Goal: Task Accomplishment & Management: Manage account settings

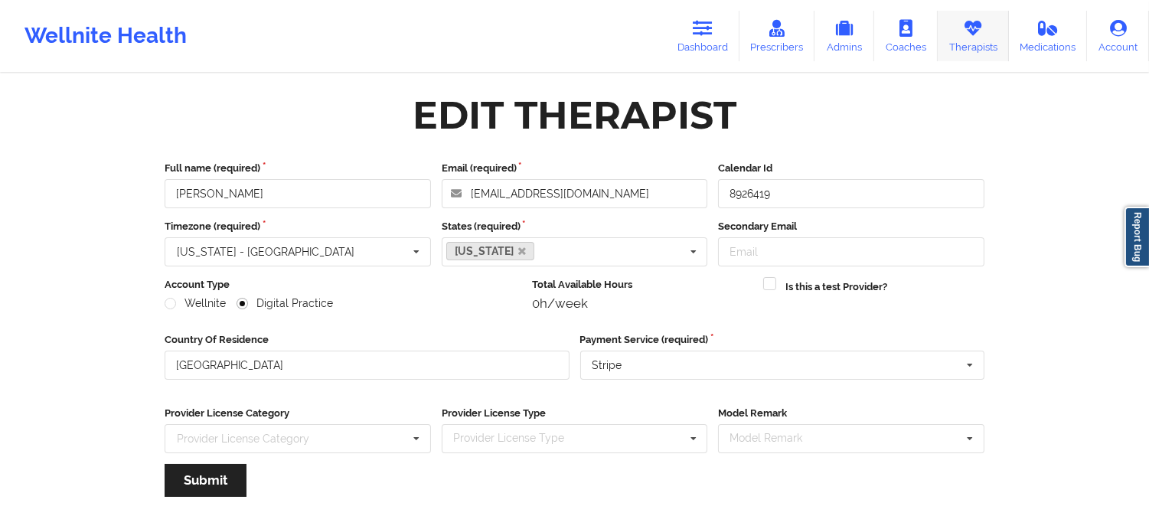
click at [966, 37] on link "Therapists" at bounding box center [973, 36] width 71 height 51
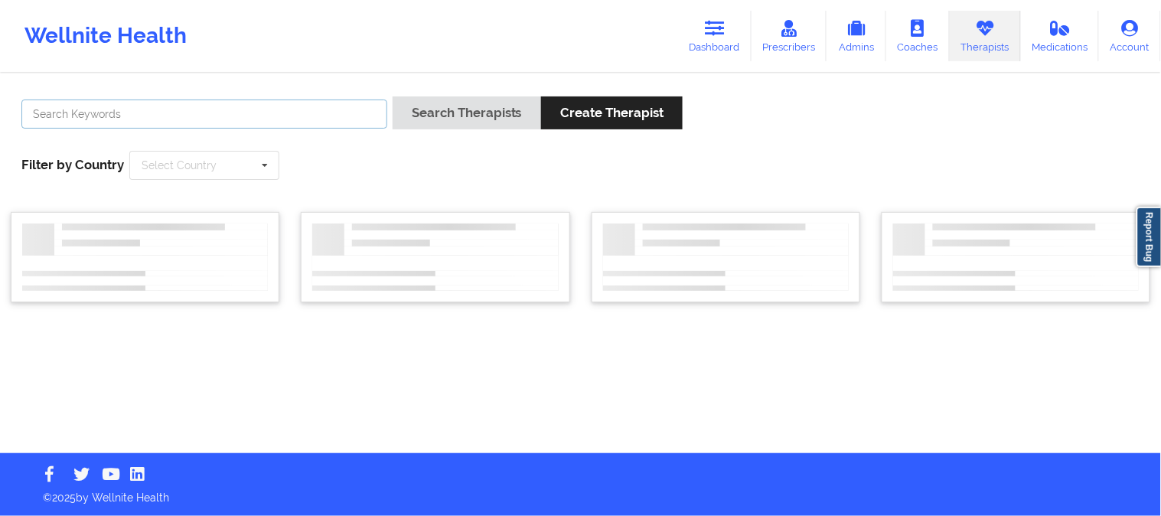
click at [293, 116] on input "text" at bounding box center [204, 114] width 366 height 29
paste input "Katrina Rushing"
type input "Katrina Rushing"
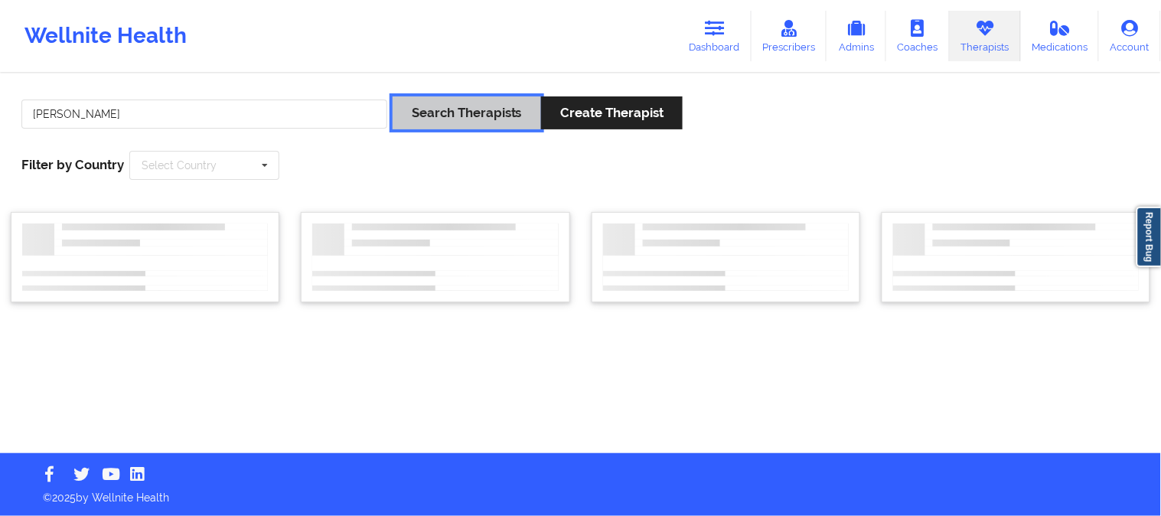
click at [464, 109] on button "Search Therapists" at bounding box center [467, 112] width 148 height 33
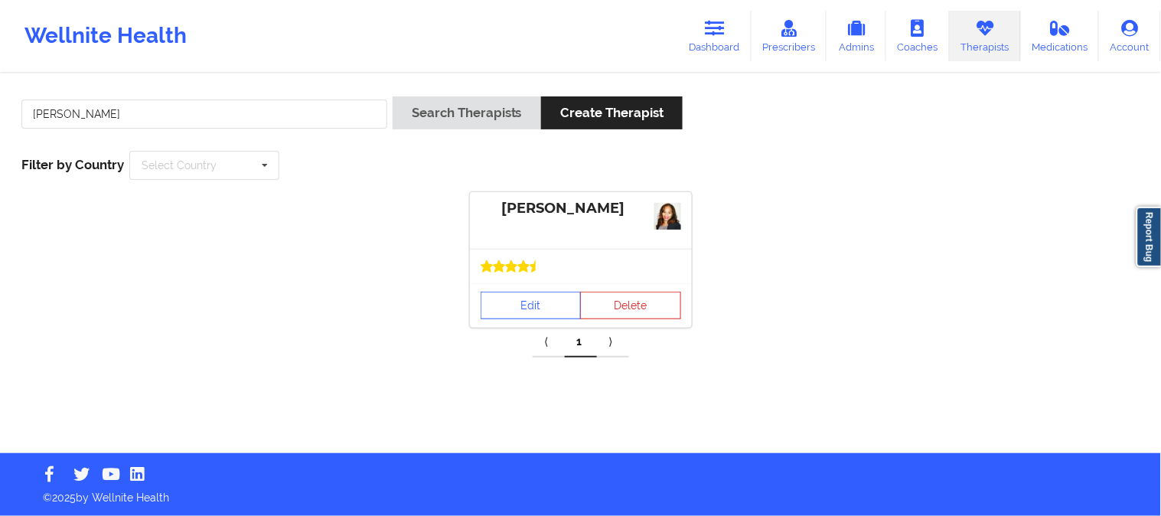
click at [545, 281] on div at bounding box center [581, 266] width 222 height 34
click at [540, 304] on link "Edit" at bounding box center [531, 306] width 101 height 28
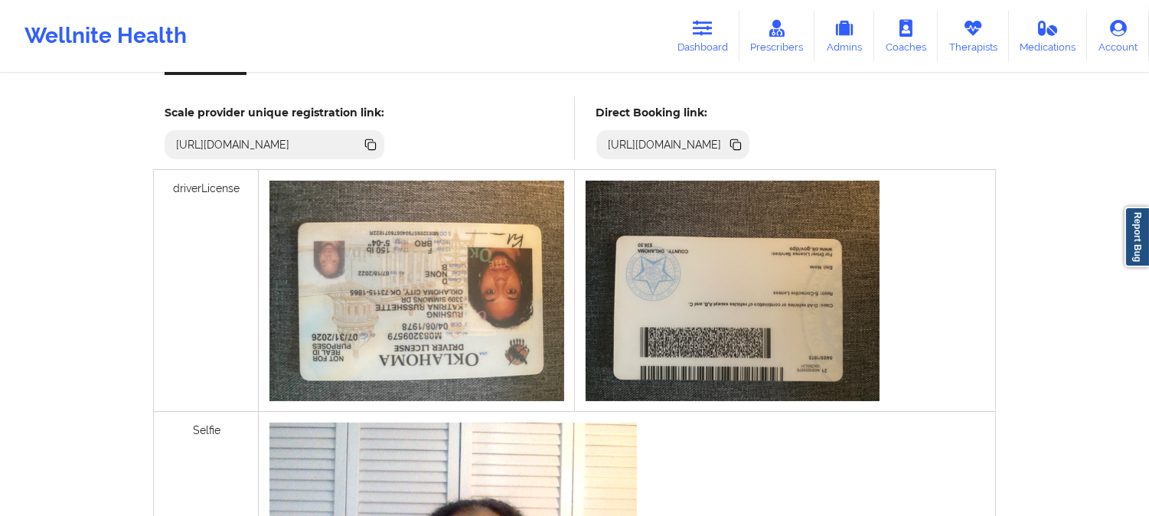
scroll to position [425, 0]
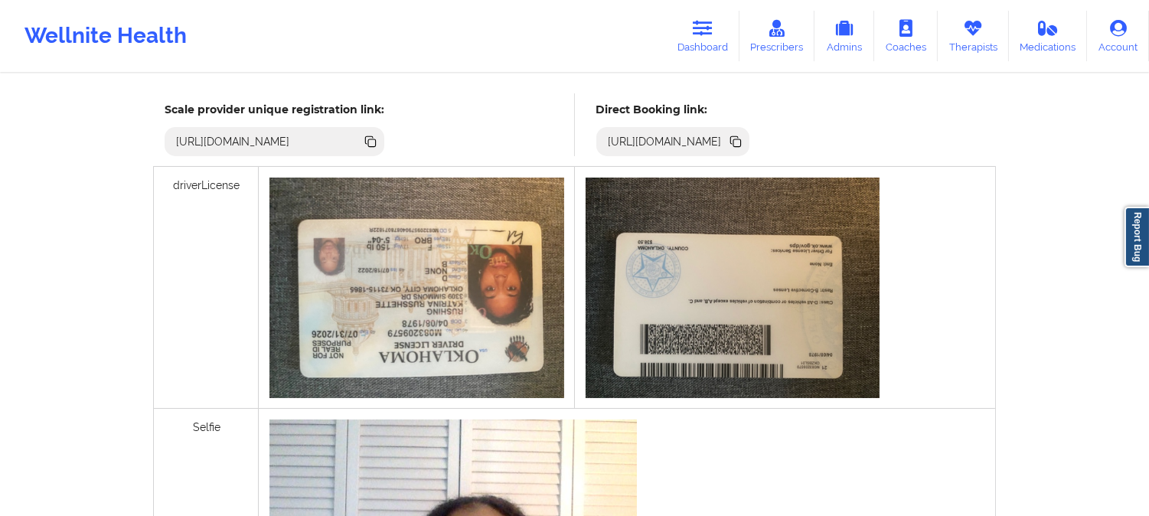
click at [741, 143] on icon at bounding box center [737, 143] width 8 height 8
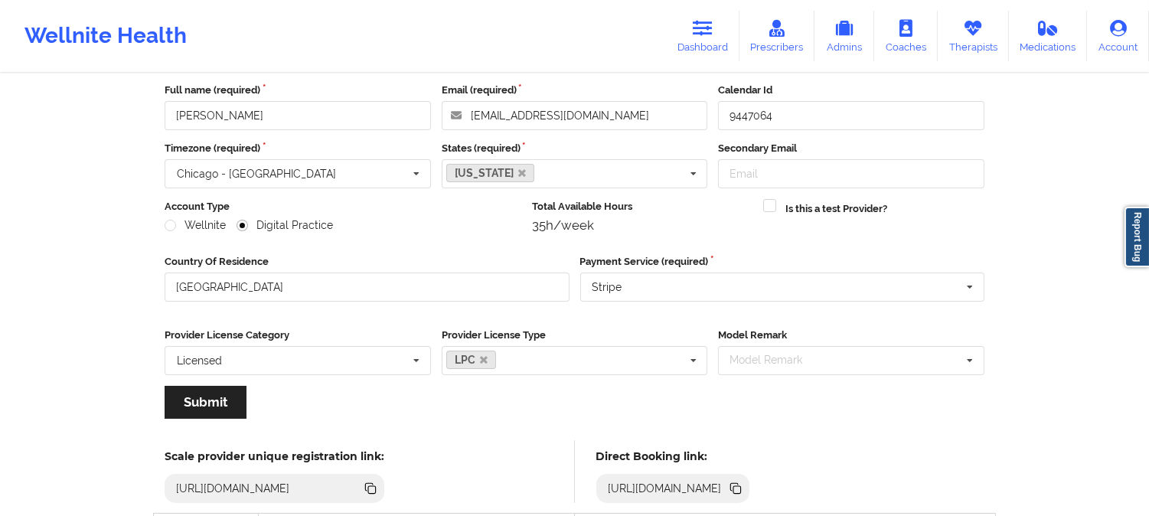
scroll to position [0, 0]
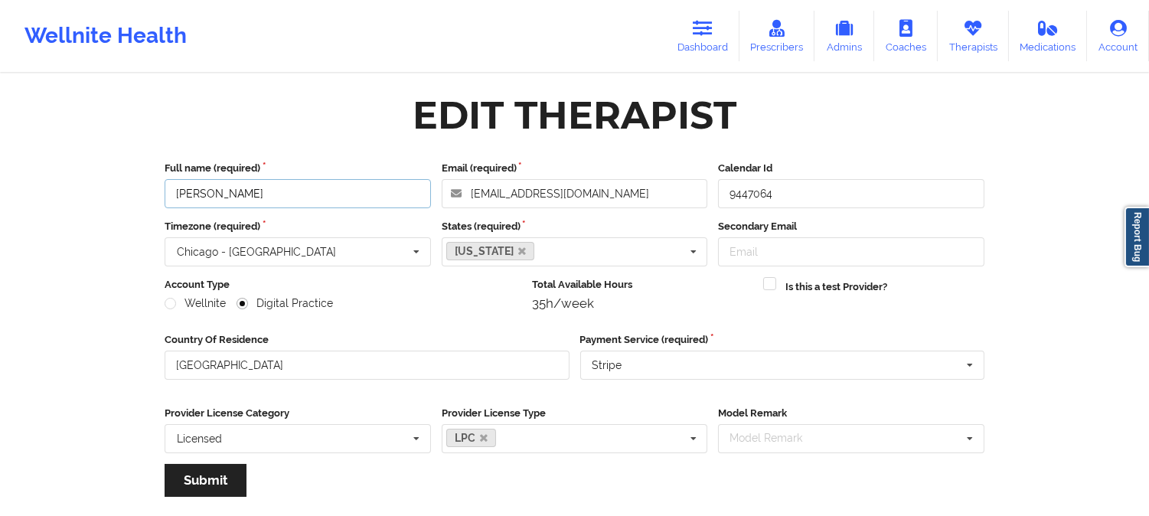
click at [276, 194] on input "[PERSON_NAME]" at bounding box center [298, 193] width 266 height 29
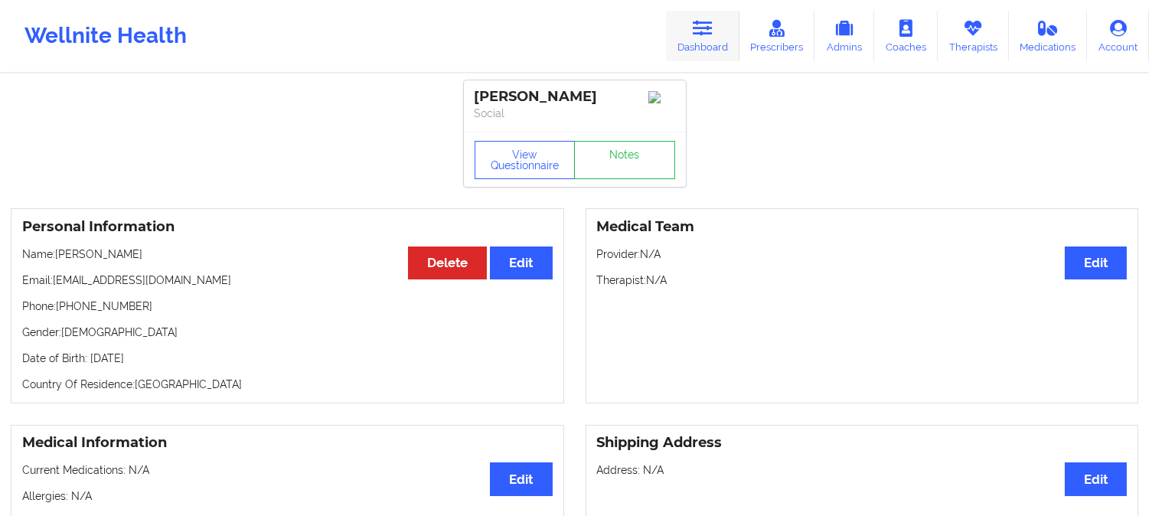
click at [714, 11] on link "Dashboard" at bounding box center [702, 36] width 73 height 51
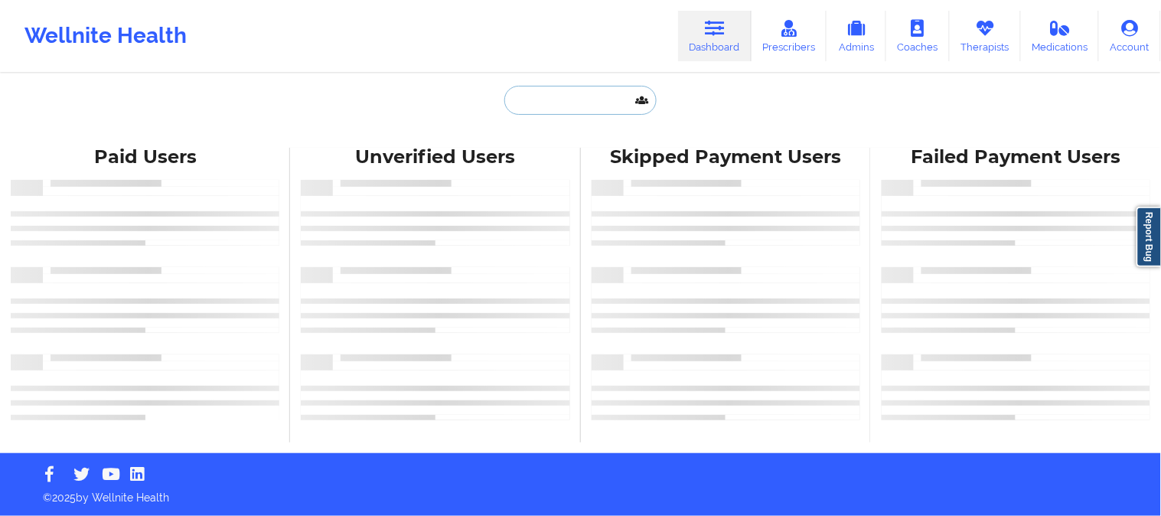
click at [609, 96] on input "text" at bounding box center [580, 100] width 152 height 29
paste input "[PERSON_NAME]"
type input "[PERSON_NAME]"
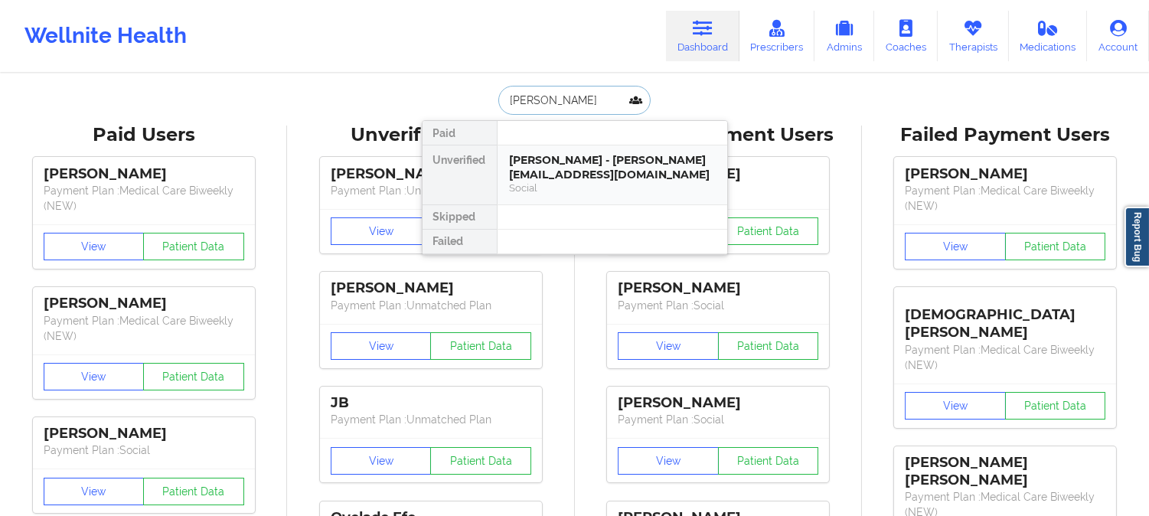
click at [586, 165] on div "douglas m eldredge - doug@d-unit.us" at bounding box center [612, 167] width 205 height 28
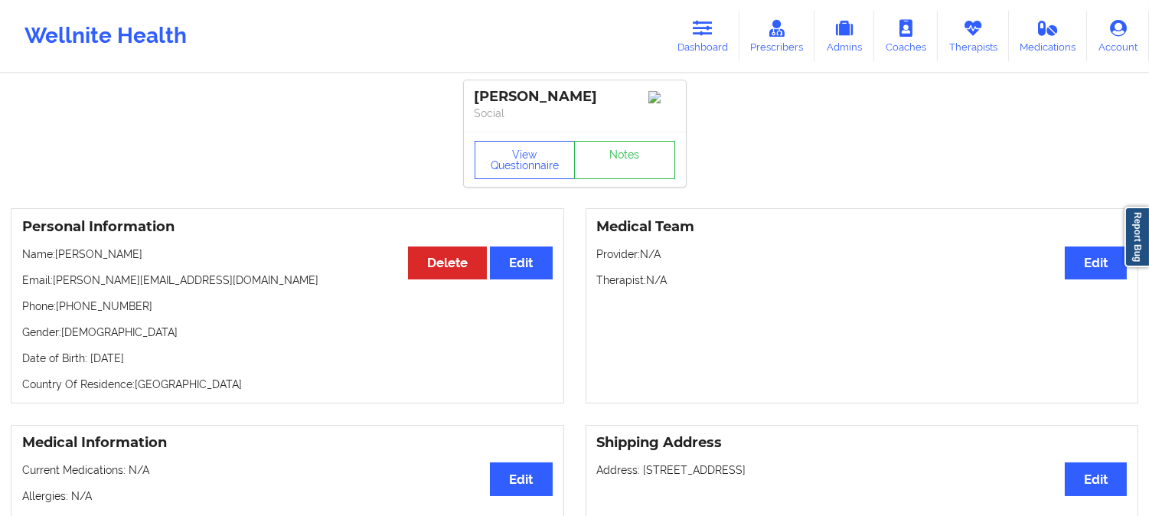
drag, startPoint x: 188, startPoint y: 261, endPoint x: 59, endPoint y: 258, distance: 129.4
click at [59, 258] on p "Name: douglas m eldredge" at bounding box center [287, 253] width 530 height 15
copy p "douglas m eldredge"
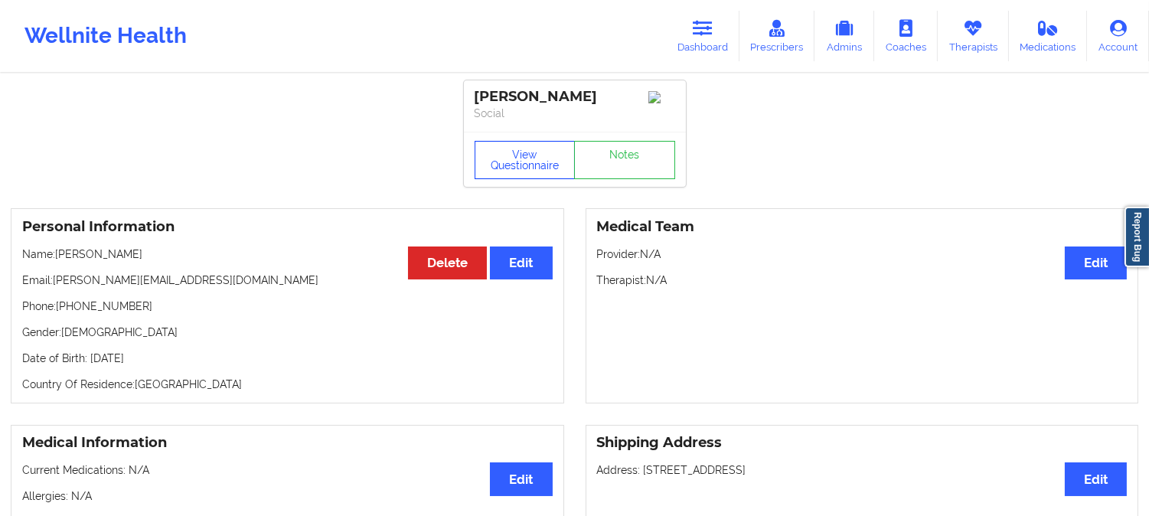
click at [514, 157] on button "View Questionnaire" at bounding box center [525, 160] width 101 height 38
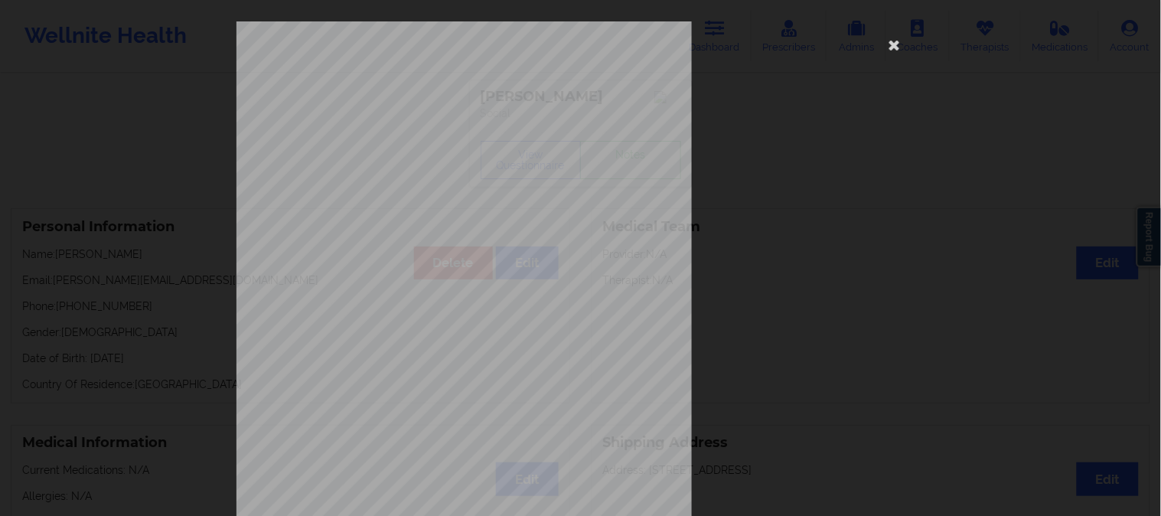
click at [96, 86] on div "1161 Mission St San Francisco, CA, 94103 What state do you live in ? Florida Fu…" at bounding box center [580, 258] width 1161 height 516
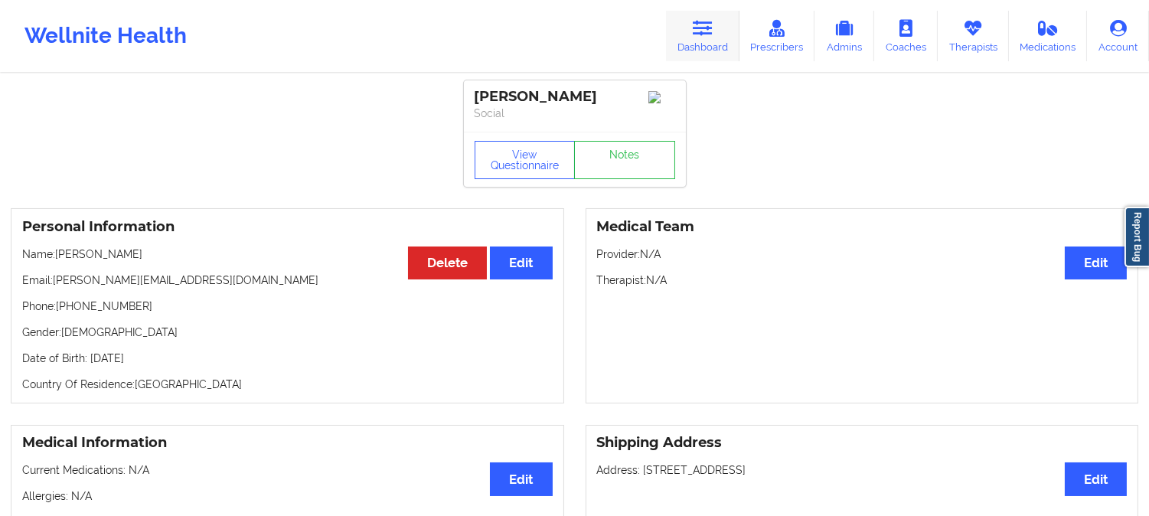
click at [713, 25] on icon at bounding box center [703, 28] width 20 height 17
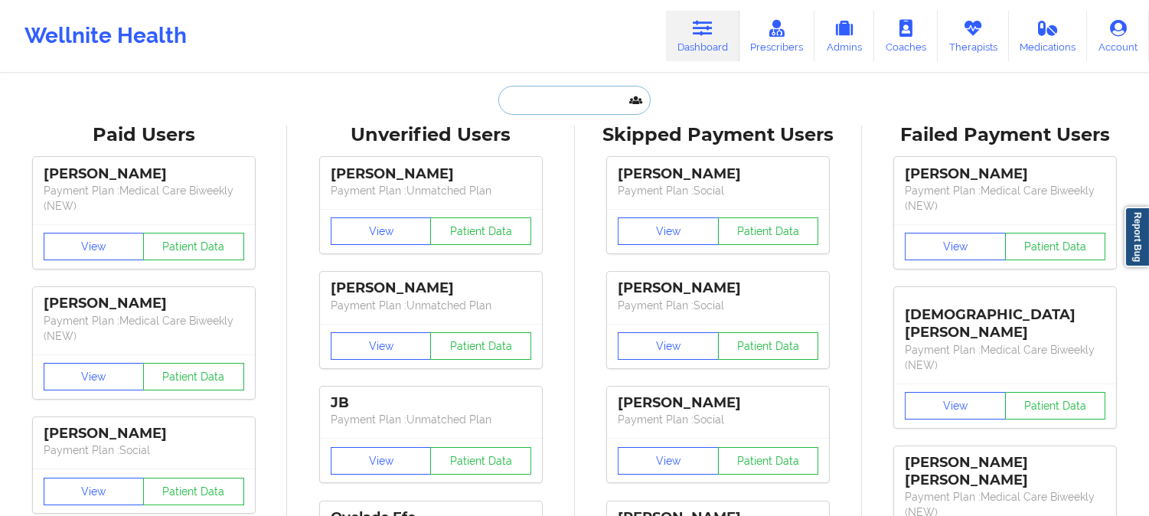
click at [580, 90] on input "text" at bounding box center [574, 100] width 152 height 29
paste input "GEARINO"
type input "GEARINO"
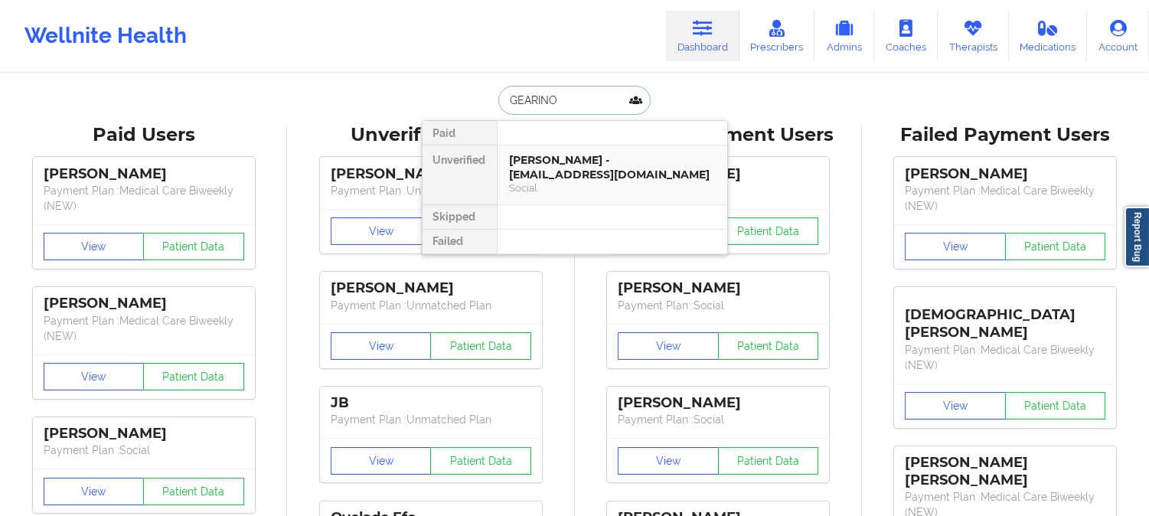
click at [555, 181] on div "Social" at bounding box center [612, 187] width 205 height 13
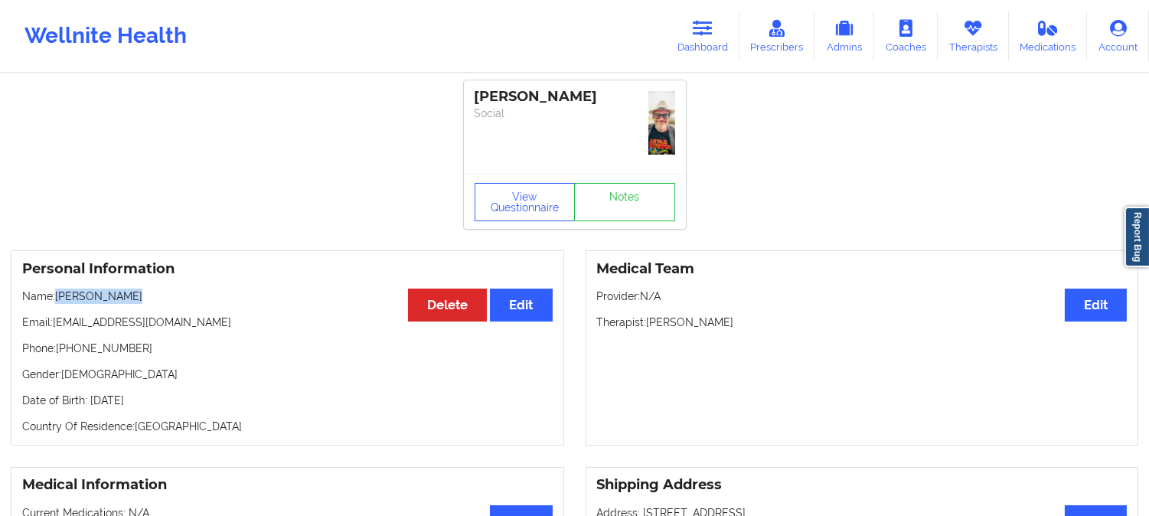
drag, startPoint x: 139, startPoint y: 295, endPoint x: 57, endPoint y: 292, distance: 81.2
click at [57, 292] on p "Name: Jon A GEARINO" at bounding box center [287, 296] width 530 height 15
copy p "Jon A GEARINO"
click at [709, 25] on icon at bounding box center [703, 28] width 20 height 17
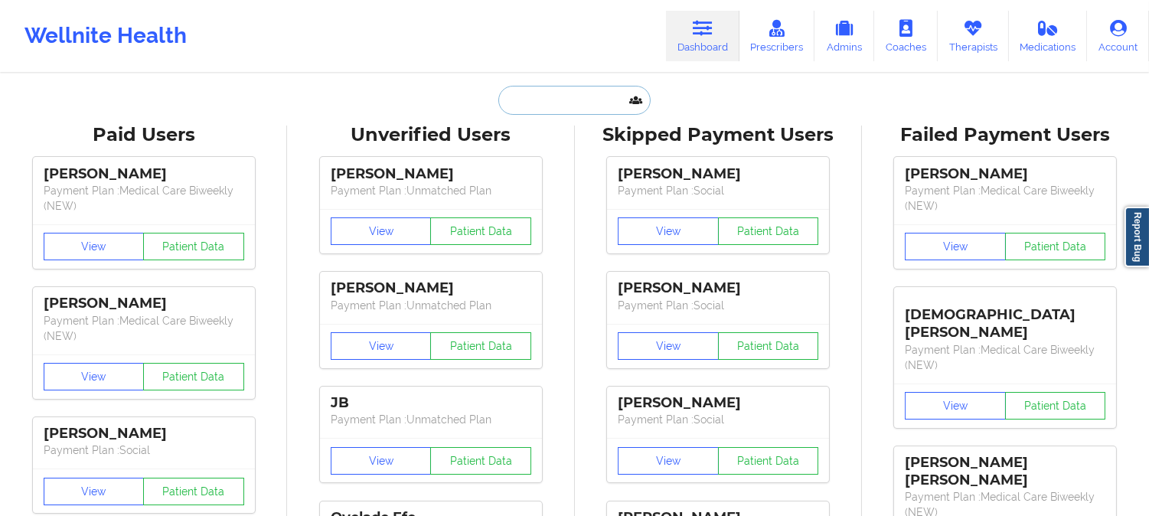
click at [579, 108] on input "text" at bounding box center [574, 100] width 152 height 29
paste input "Patrivia johnson"
type input "Patrivia johnson"
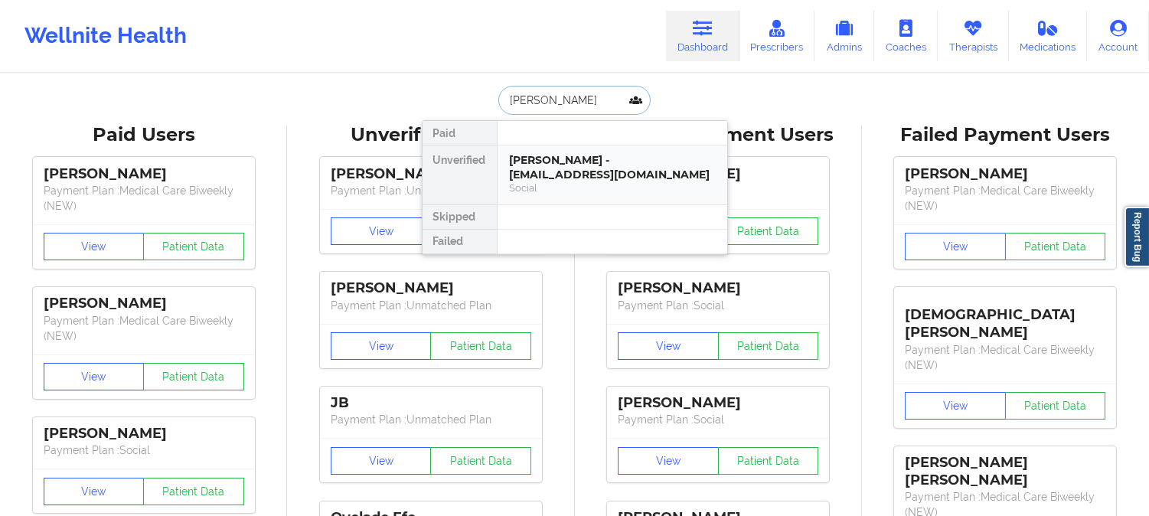
click at [585, 174] on div "Patrivia Johnson - patriviac@yahoo.com" at bounding box center [612, 167] width 205 height 28
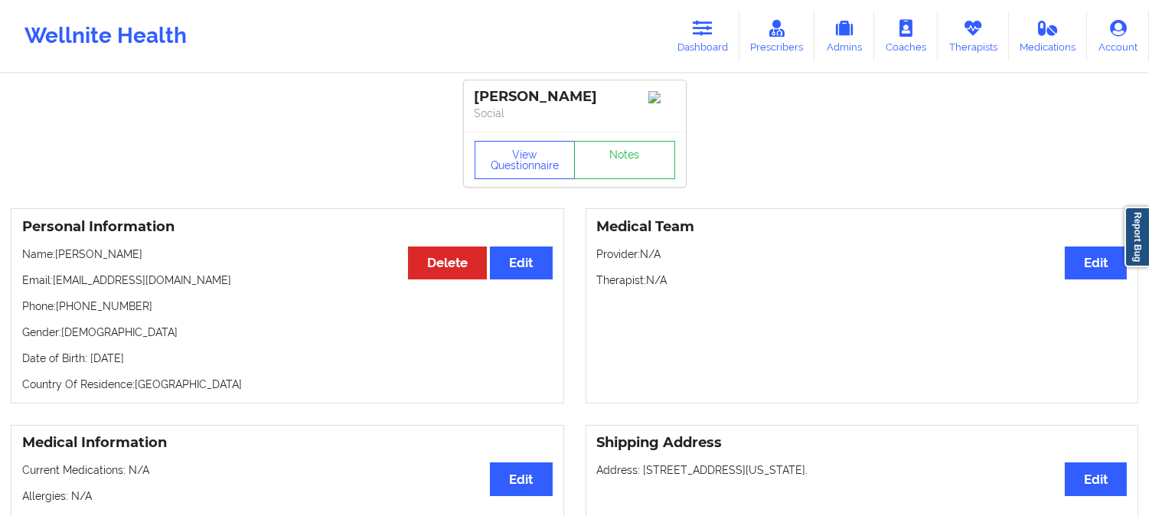
drag, startPoint x: 150, startPoint y: 258, endPoint x: 58, endPoint y: 257, distance: 91.8
click at [58, 257] on p "Name: Patrivia Johnson" at bounding box center [287, 253] width 530 height 15
copy p "Patrivia Johnson"
click at [530, 155] on button "View Questionnaire" at bounding box center [525, 160] width 101 height 38
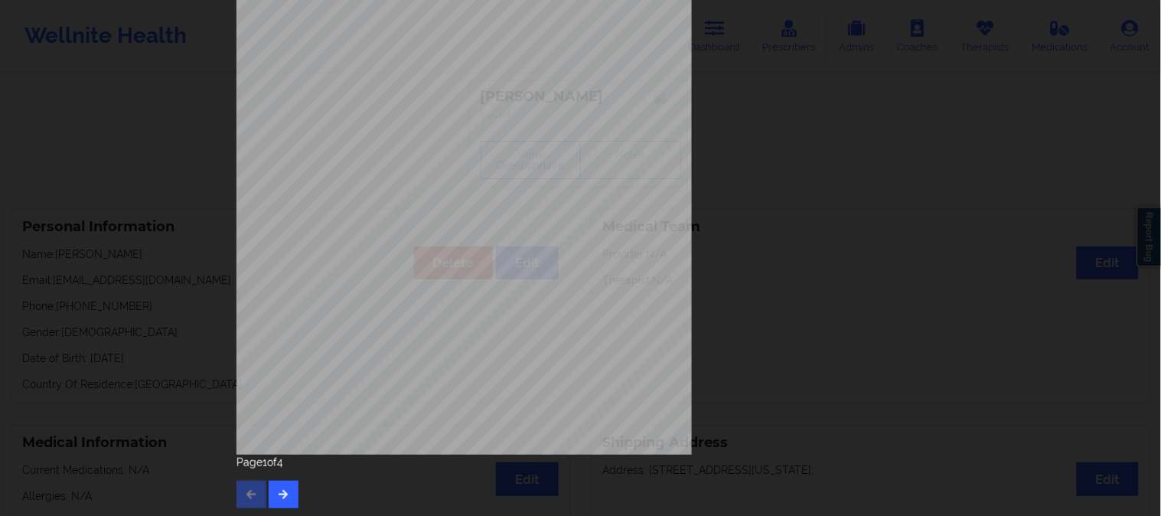
scroll to position [214, 0]
click at [285, 494] on icon "button" at bounding box center [283, 490] width 13 height 9
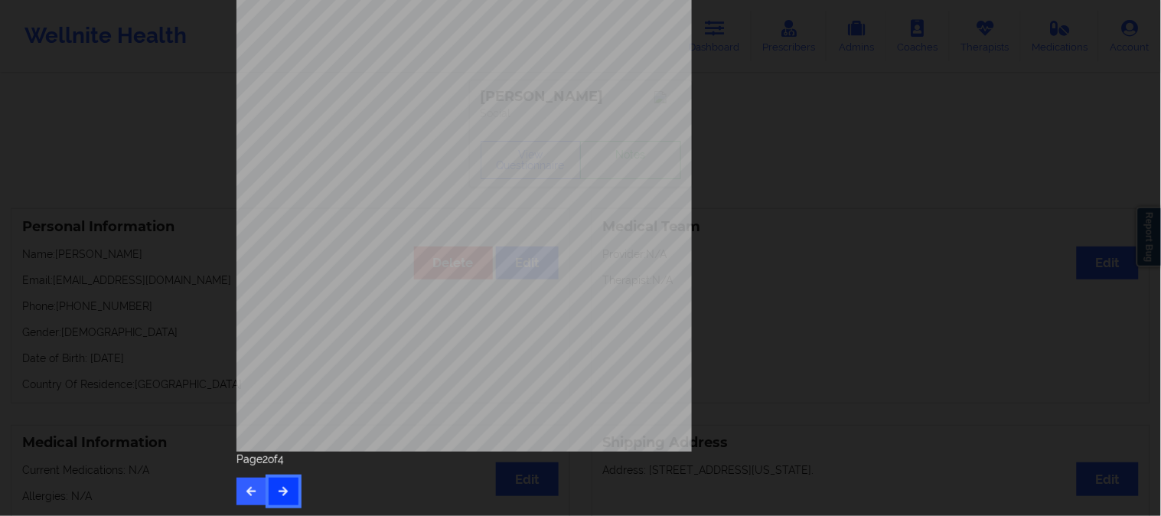
click at [291, 491] on button "button" at bounding box center [284, 492] width 30 height 28
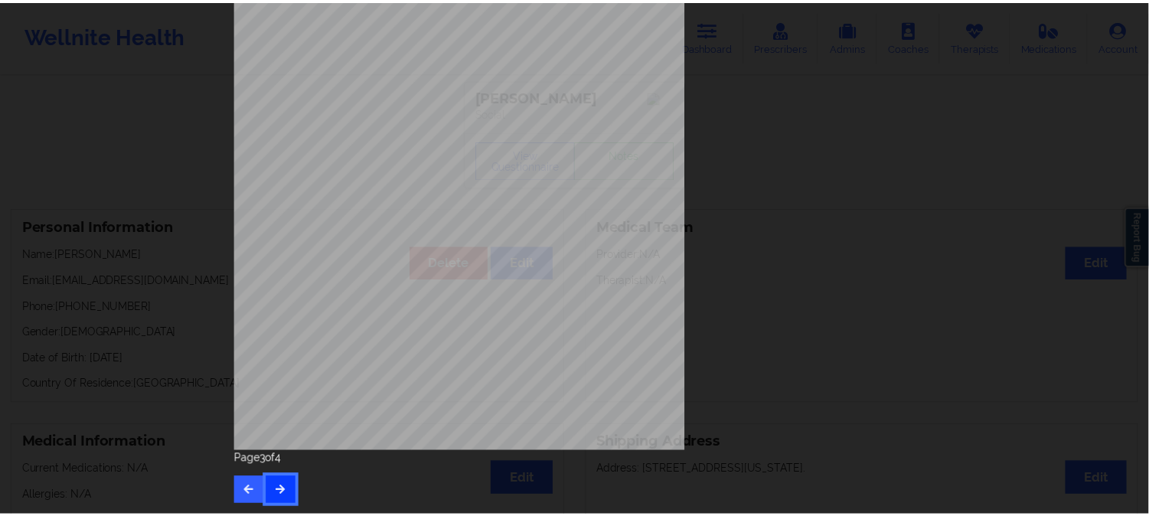
scroll to position [0, 0]
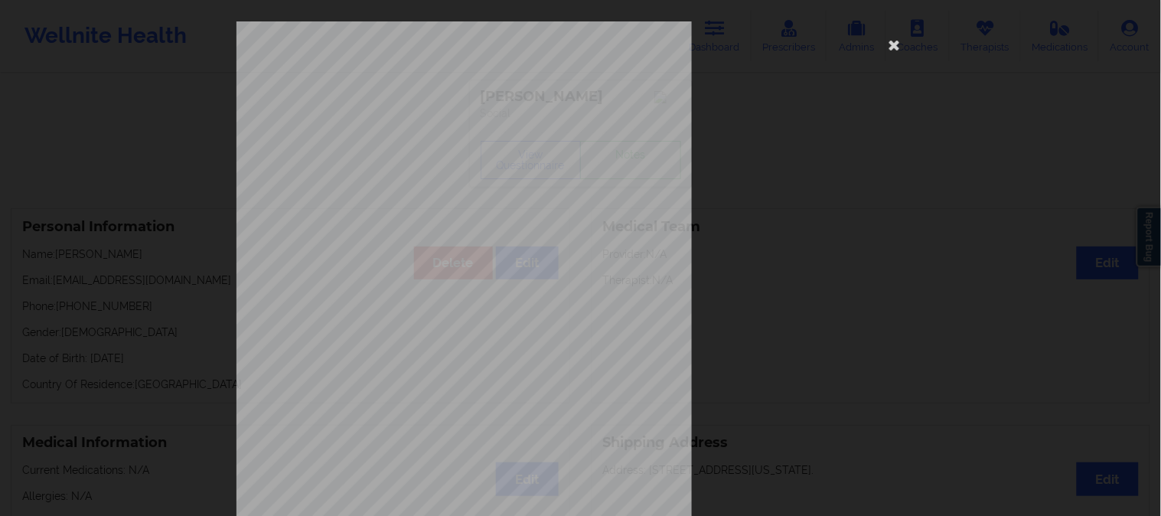
click at [119, 158] on div "Insurance card type of patient This patient was one of the old patient, check f…" at bounding box center [580, 258] width 1161 height 516
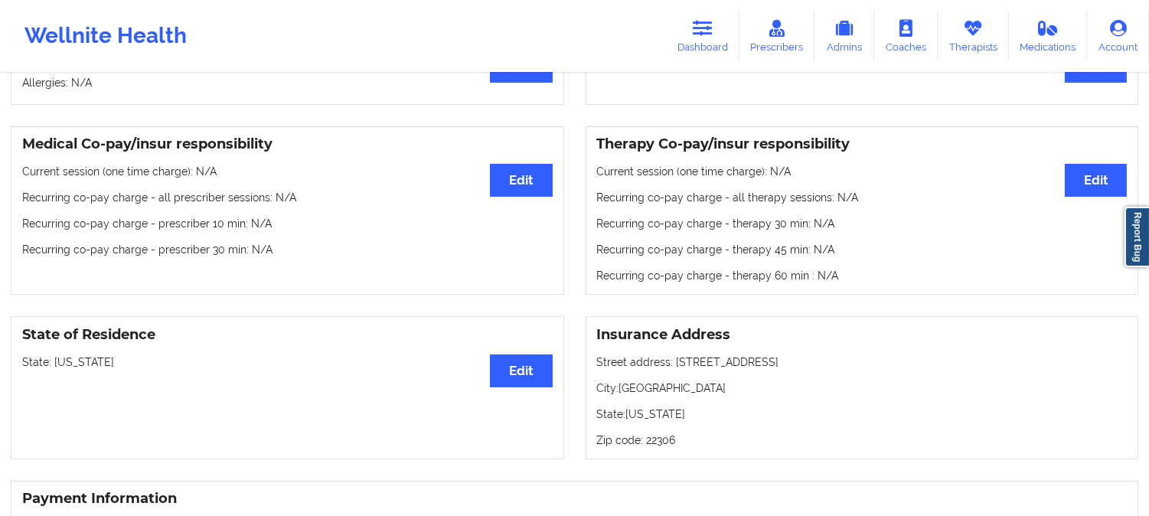
scroll to position [425, 0]
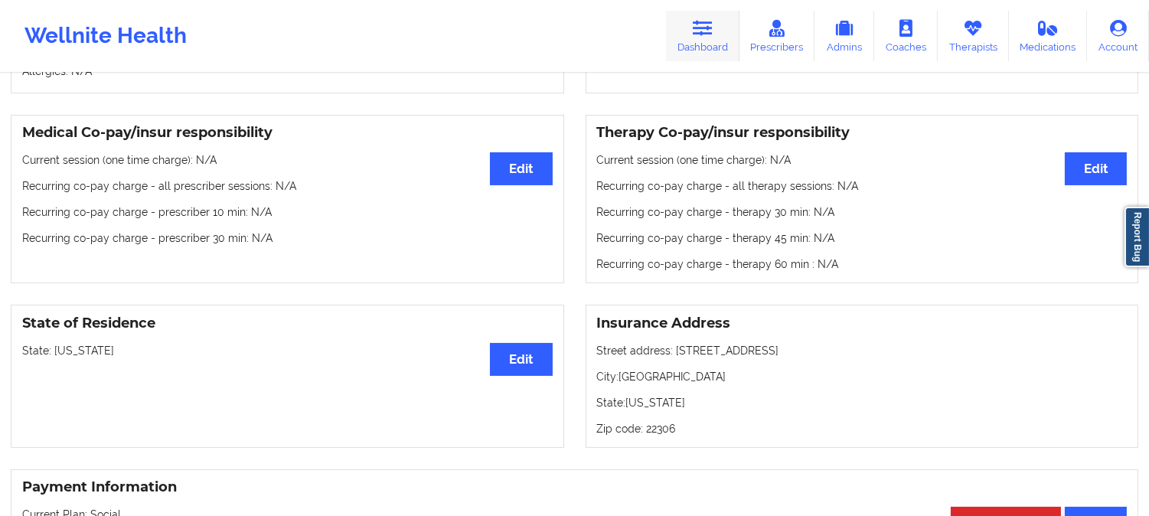
click at [716, 27] on link "Dashboard" at bounding box center [702, 36] width 73 height 51
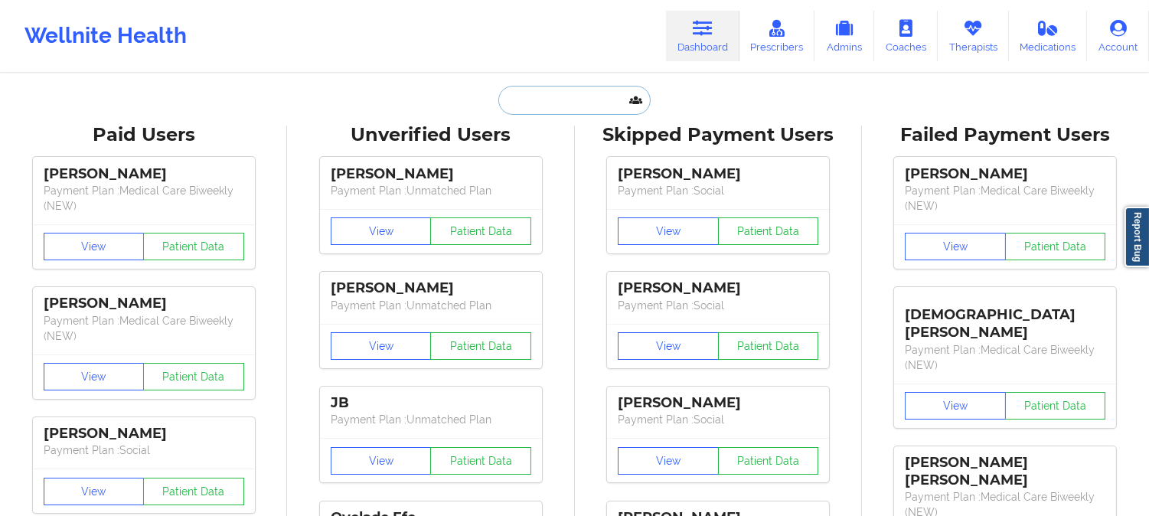
click at [577, 108] on input "text" at bounding box center [574, 100] width 152 height 29
paste input "Glenixa Rinzivillo"
type input "Glenixa Rinzivillo"
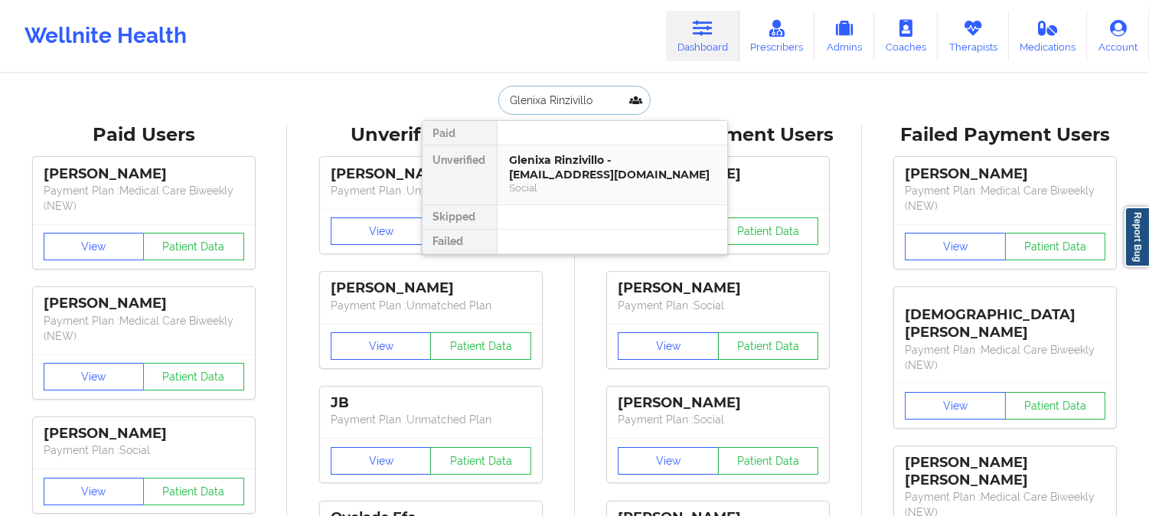
click at [561, 186] on div "Glenixa Rinzivillo - glenixa@me.com Social" at bounding box center [613, 174] width 230 height 59
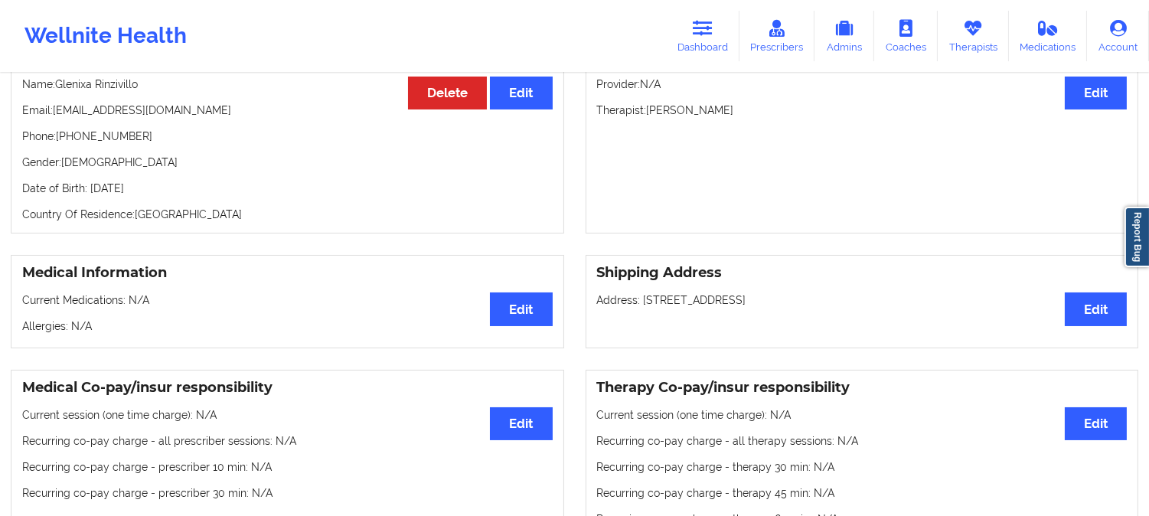
scroll to position [85, 0]
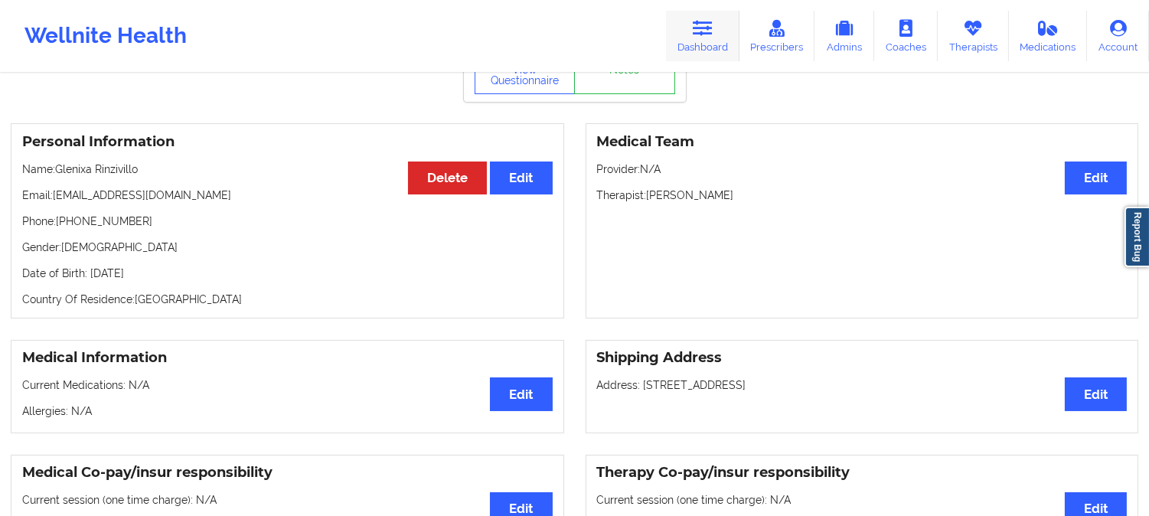
click at [695, 28] on icon at bounding box center [703, 28] width 20 height 17
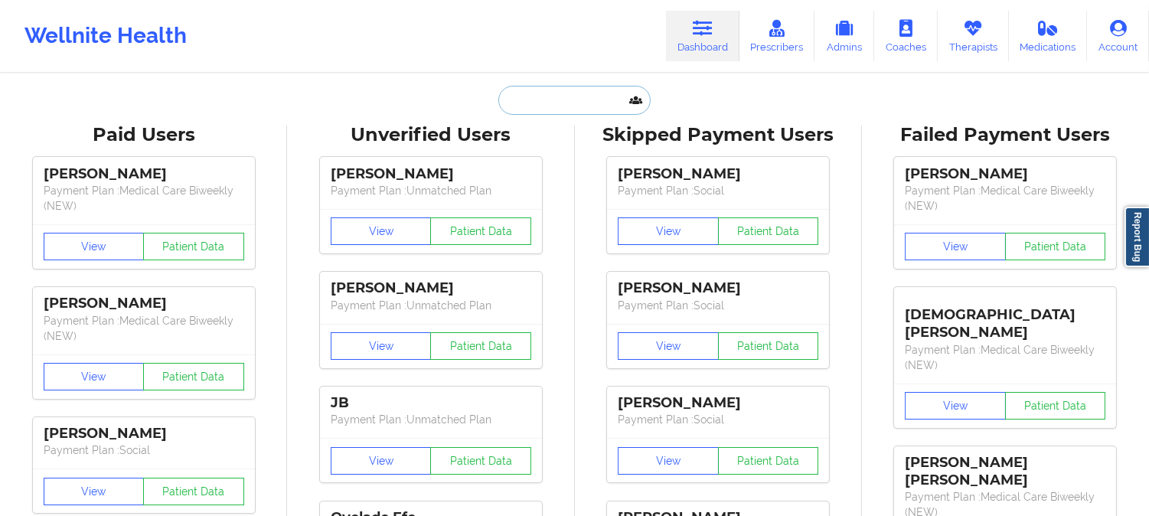
click at [536, 94] on input "text" at bounding box center [574, 100] width 152 height 29
paste input "Patrivia Johnson"
type input "Patrivia Johnson"
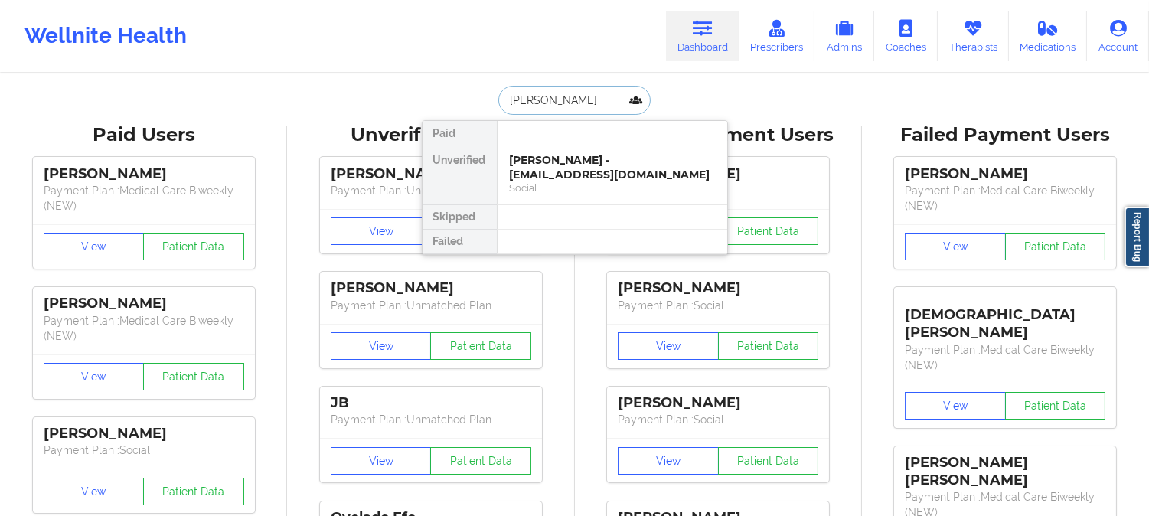
click at [579, 158] on div "Patrivia Johnson - patriviac@yahoo.com" at bounding box center [612, 167] width 205 height 28
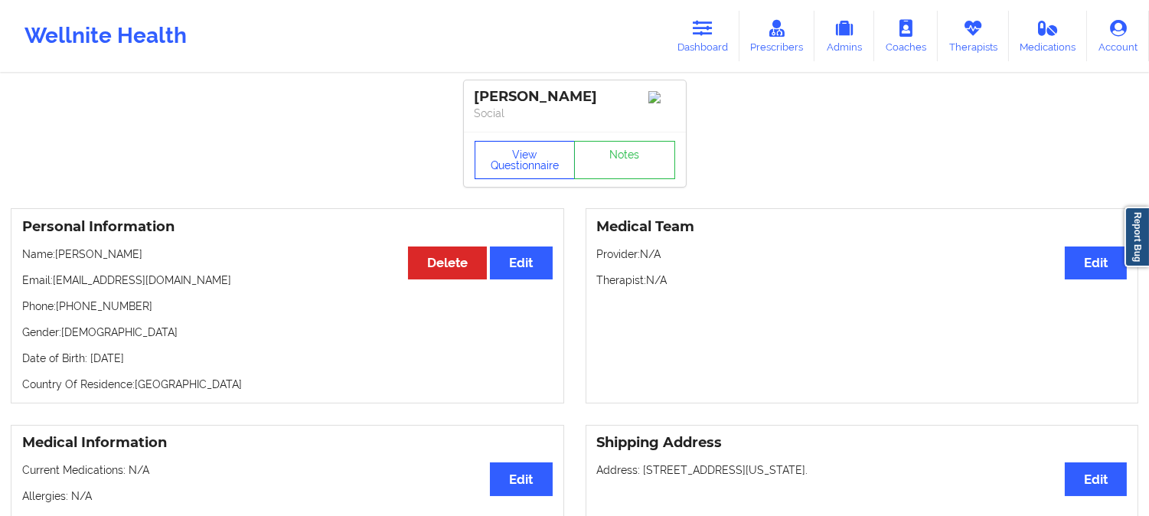
click at [518, 165] on button "View Questionnaire" at bounding box center [525, 160] width 101 height 38
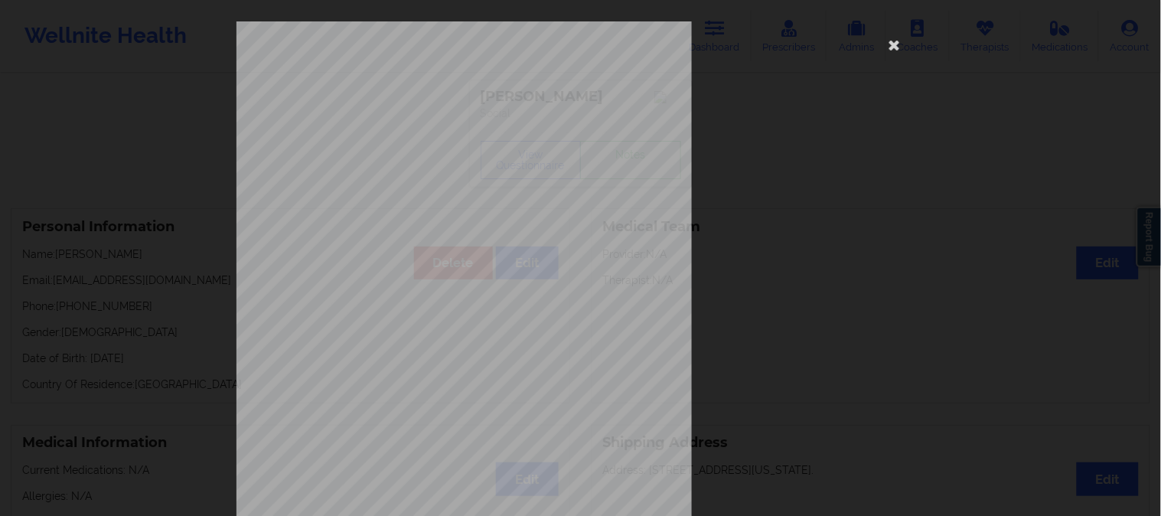
click at [61, 138] on div "1161 Mission St San Francisco, CA, 94103 What state do you live in ? Virginia F…" at bounding box center [580, 258] width 1161 height 516
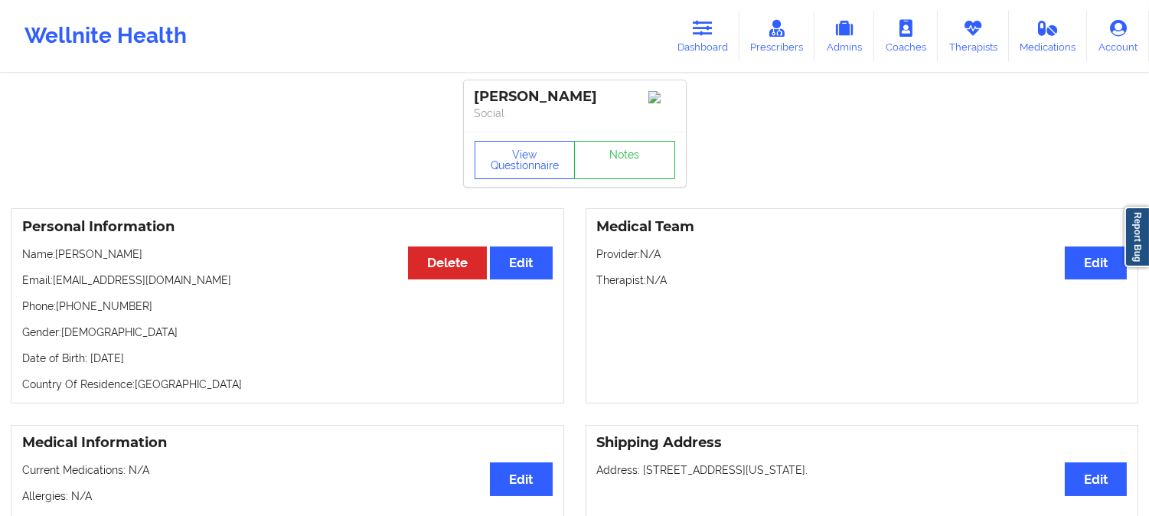
drag, startPoint x: 153, startPoint y: 261, endPoint x: 59, endPoint y: 258, distance: 94.2
click at [59, 258] on p "Name: Patrivia Johnson" at bounding box center [287, 253] width 530 height 15
copy p "Patrivia Johnson"
drag, startPoint x: 595, startPoint y: 94, endPoint x: 477, endPoint y: 100, distance: 118.8
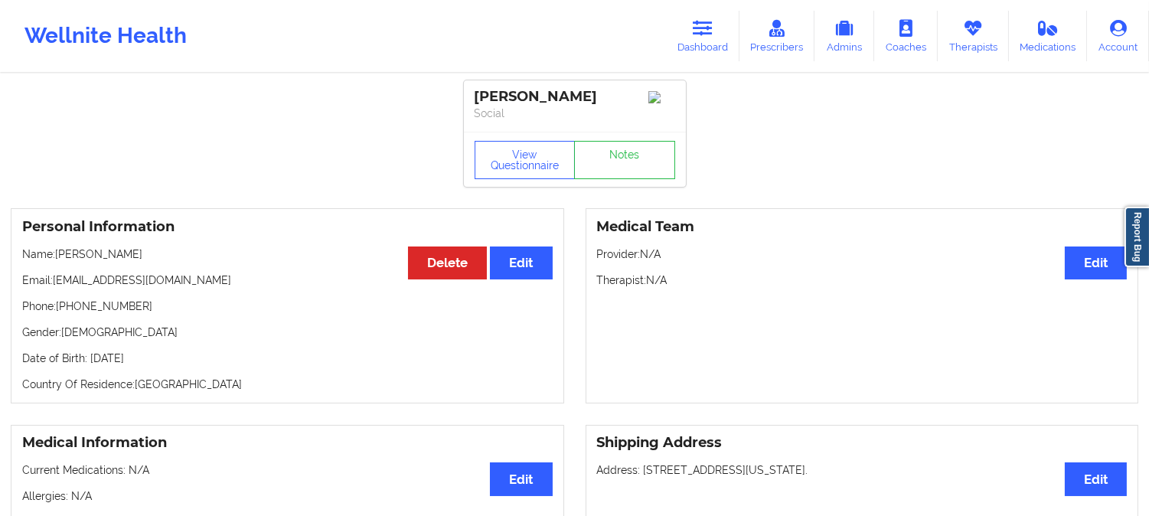
click at [477, 100] on div "Patrivia Johnson" at bounding box center [575, 97] width 201 height 18
copy div "Patrivia Johnson"
click at [713, 31] on icon at bounding box center [703, 28] width 20 height 17
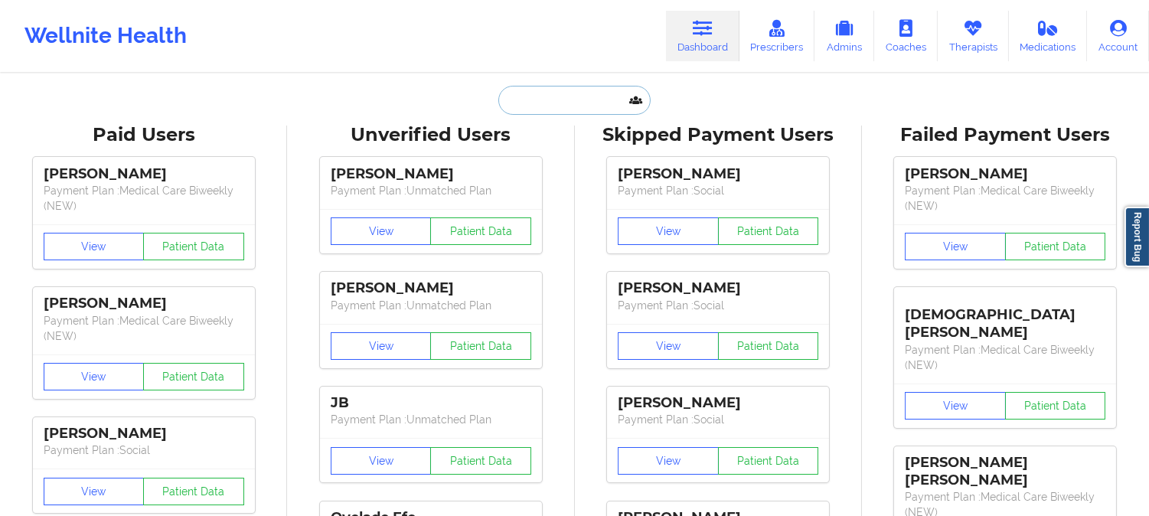
click at [599, 97] on input "text" at bounding box center [574, 100] width 152 height 29
paste input "Derrick J Johnson"
type input "Derrick J Johnson"
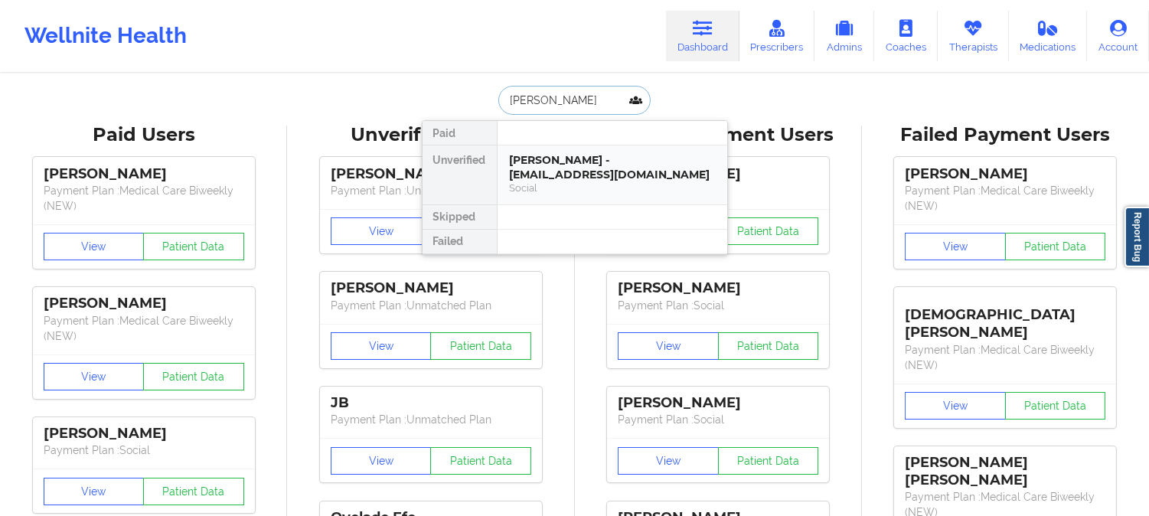
click at [585, 165] on div "Derrick J Johnson - derrick112290@yahoo.com" at bounding box center [612, 167] width 205 height 28
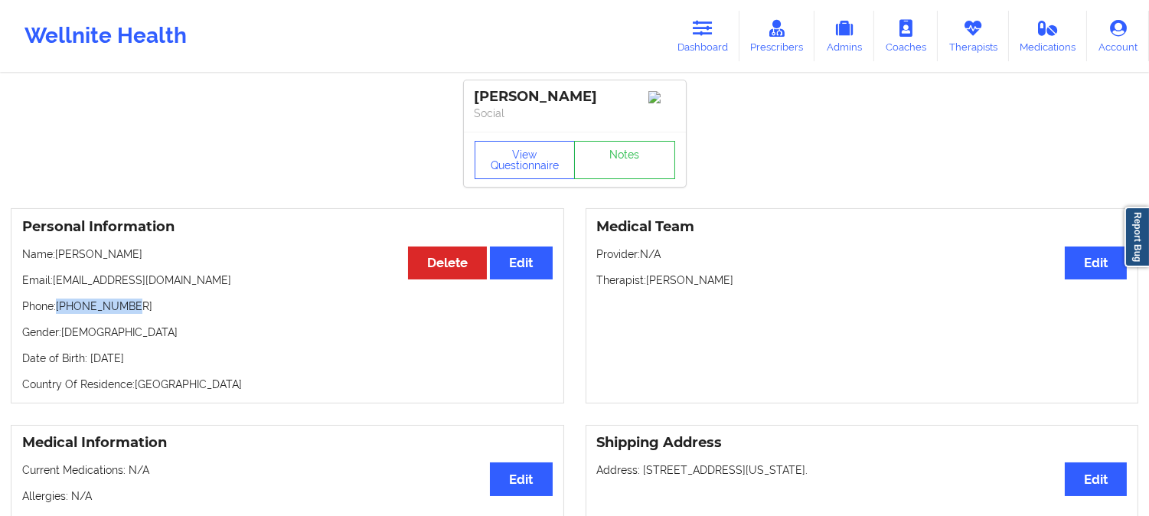
drag, startPoint x: 126, startPoint y: 311, endPoint x: 57, endPoint y: 308, distance: 68.2
click at [57, 308] on p "Phone: +14435312875" at bounding box center [287, 306] width 530 height 15
copy p "+14435312875"
drag, startPoint x: 196, startPoint y: 288, endPoint x: 52, endPoint y: 285, distance: 143.9
click at [52, 285] on p "Email: derrick112290@yahoo.com" at bounding box center [287, 279] width 530 height 15
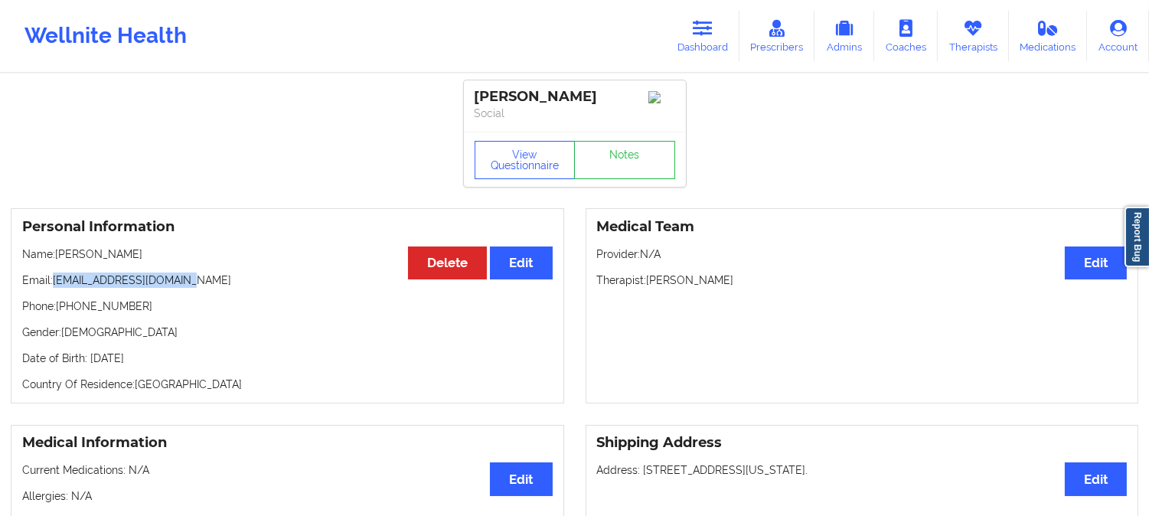
click at [248, 271] on div "Personal Information Edit Delete Name: Derrick J Johnson Email: derrick112290@y…" at bounding box center [287, 305] width 553 height 195
drag, startPoint x: 193, startPoint y: 289, endPoint x: 54, endPoint y: 285, distance: 139.3
click at [54, 285] on p "Email: derrick112290@yahoo.com" at bounding box center [287, 279] width 530 height 15
copy p "derrick112290@yahoo.com"
click at [720, 24] on link "Dashboard" at bounding box center [702, 36] width 73 height 51
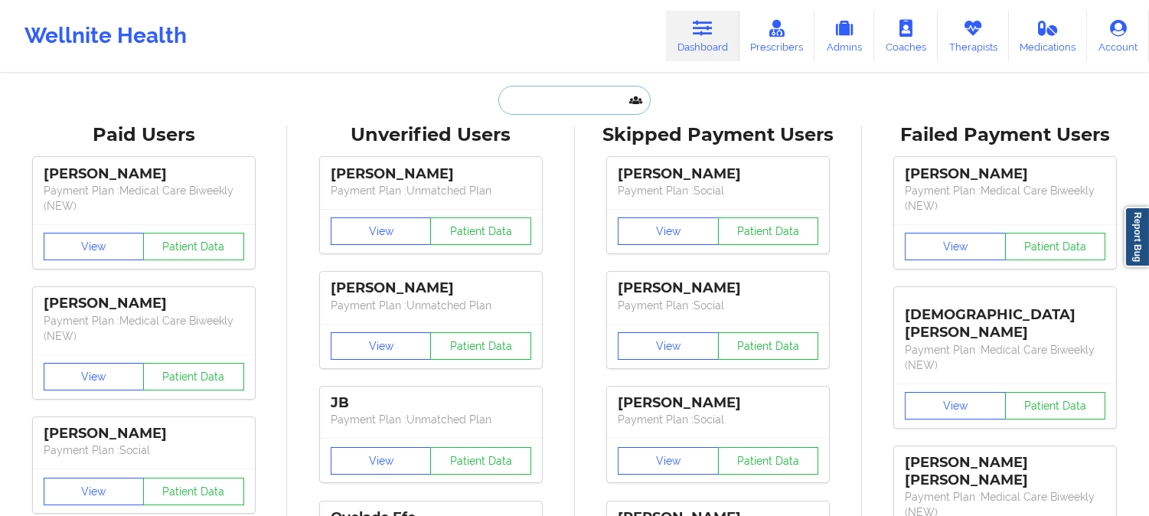
click at [579, 96] on input "text" at bounding box center [574, 100] width 152 height 29
paste input "noeliamartinezlemus@gmail.com"
type input "noeliamartinezlemus@gmail.com"
click at [592, 93] on input "text" at bounding box center [574, 100] width 152 height 29
paste input "CHERMORA JOHNSON Jan 23 7:00 pm"
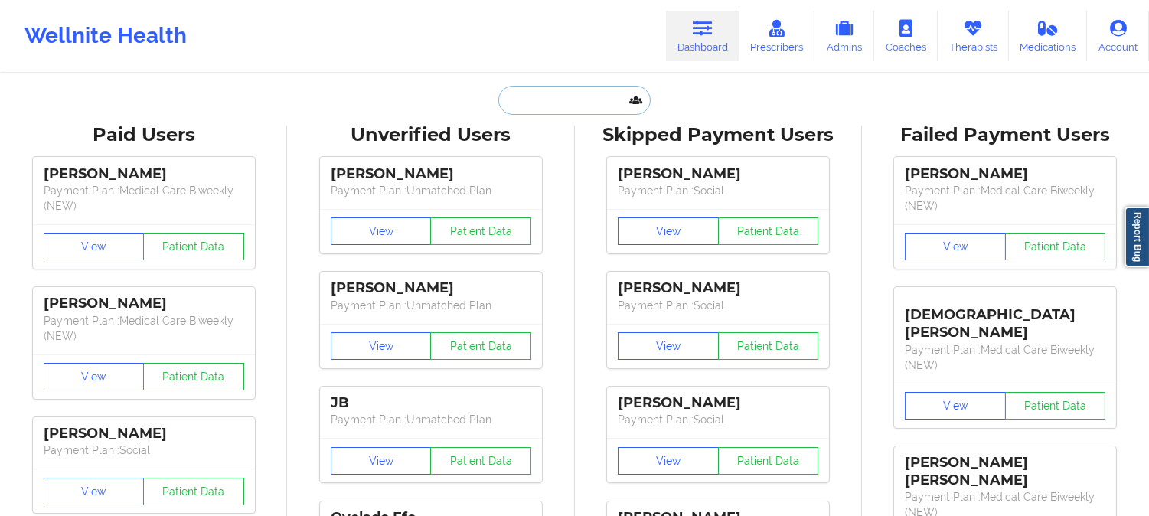
type input "CHERMORA JOHNSON Jan 23 7:00 pm"
paste input "LAURABREINIG@YAHOO.COM"
type input "LAURABREINIG@YAHOO.COM"
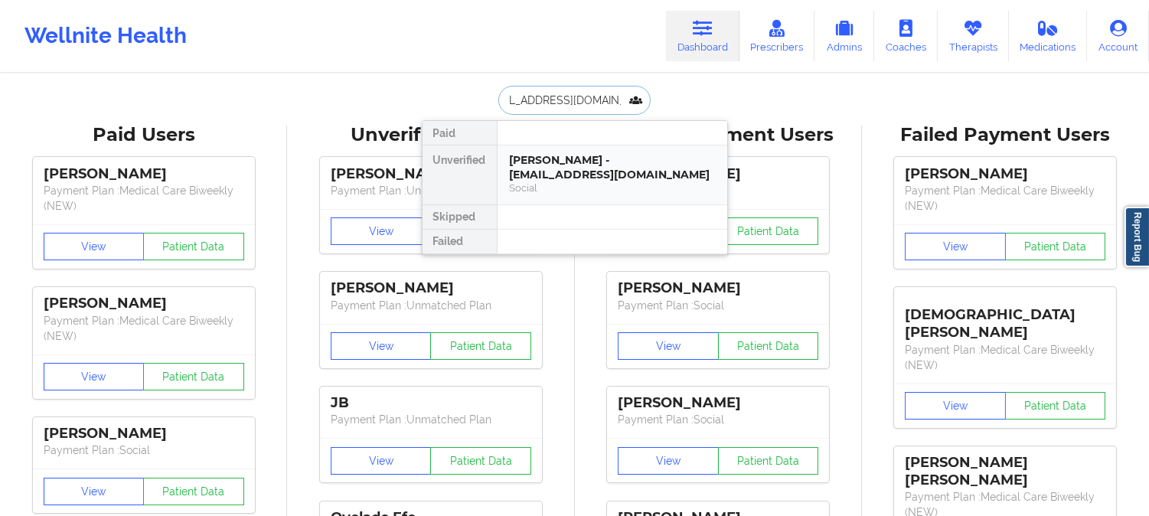
click at [576, 179] on div "Laura Breinig - laurabreinig@yahoo.com" at bounding box center [612, 167] width 205 height 28
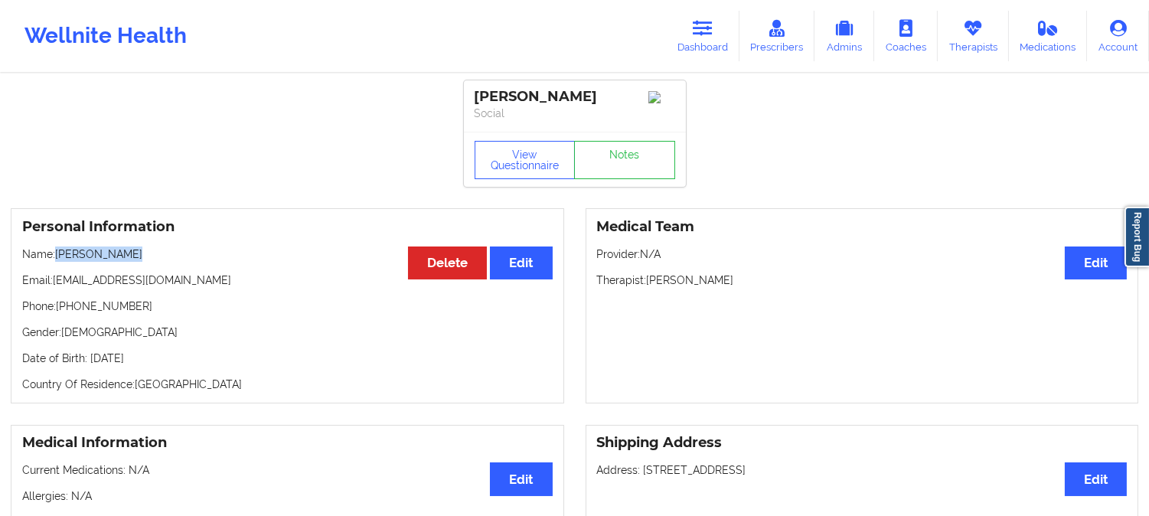
drag, startPoint x: 135, startPoint y: 261, endPoint x: 57, endPoint y: 256, distance: 78.2
click at [57, 256] on p "Name: Laura Breinig" at bounding box center [287, 253] width 530 height 15
click at [689, 28] on link "Dashboard" at bounding box center [702, 36] width 73 height 51
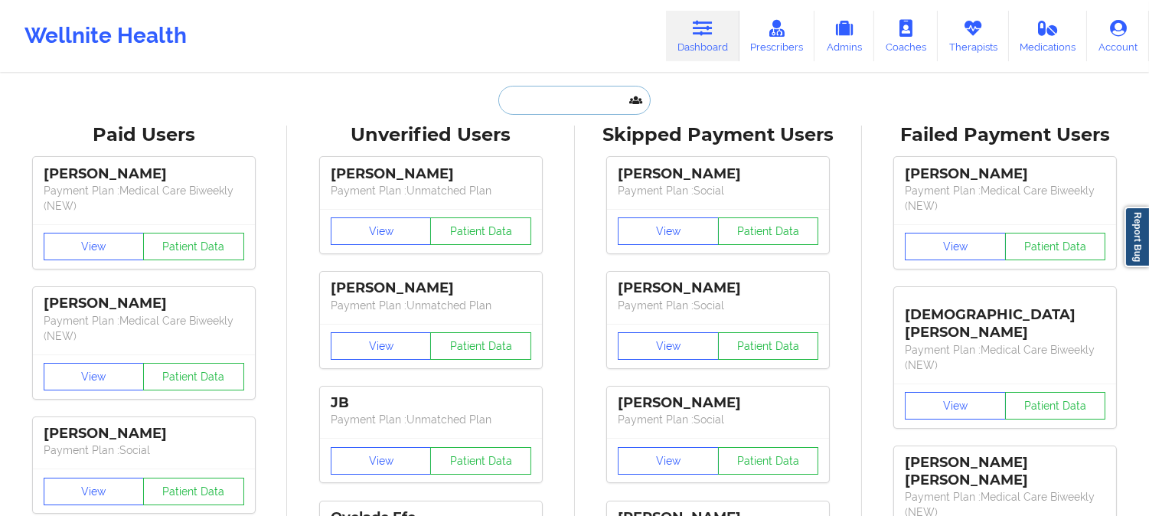
click at [590, 105] on input "text" at bounding box center [574, 100] width 152 height 29
paste input "CRISTINA VILLAFANE"
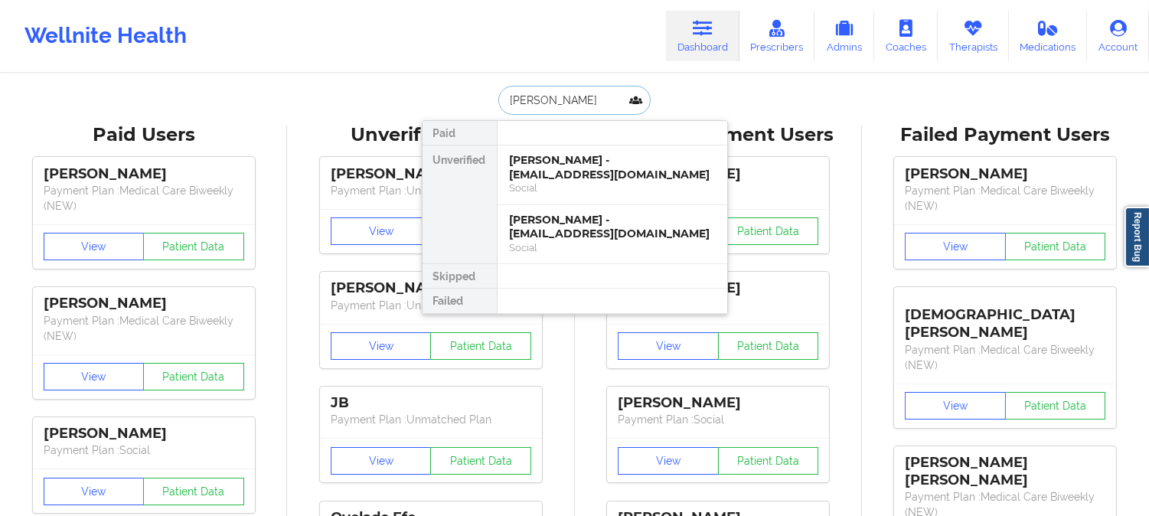
type input "CRISTINA VILLAFANE"
click at [599, 232] on div "CRISTINA VILLAFANE - crismichelle11@gmail.com" at bounding box center [612, 227] width 205 height 28
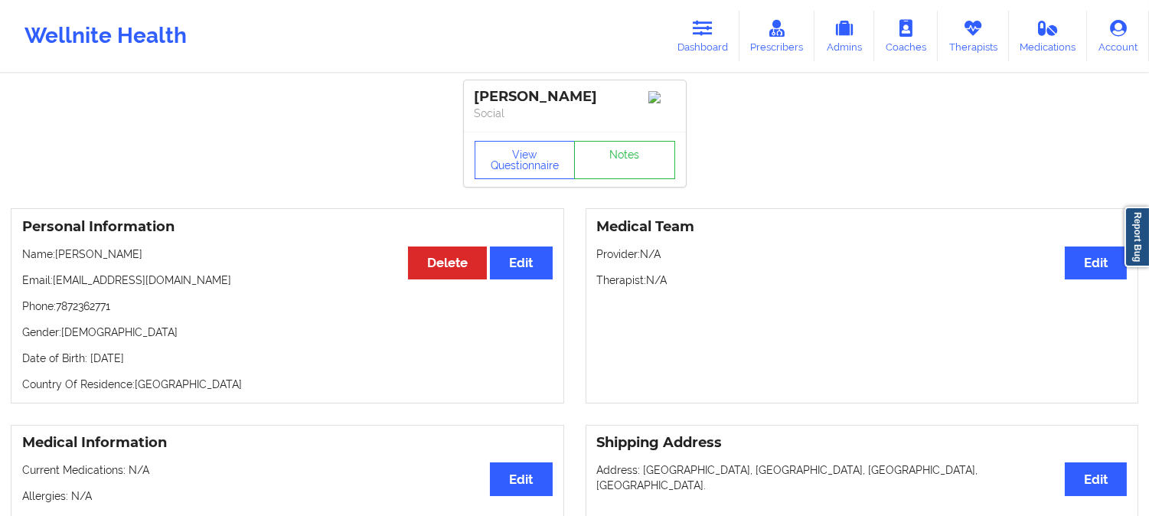
drag, startPoint x: 177, startPoint y: 261, endPoint x: 60, endPoint y: 249, distance: 117.7
click at [60, 249] on div "Personal Information Edit Delete Name: CRISTINA VILLAFANE Email: crismichelle11…" at bounding box center [287, 305] width 553 height 195
click at [702, 21] on icon at bounding box center [703, 28] width 20 height 17
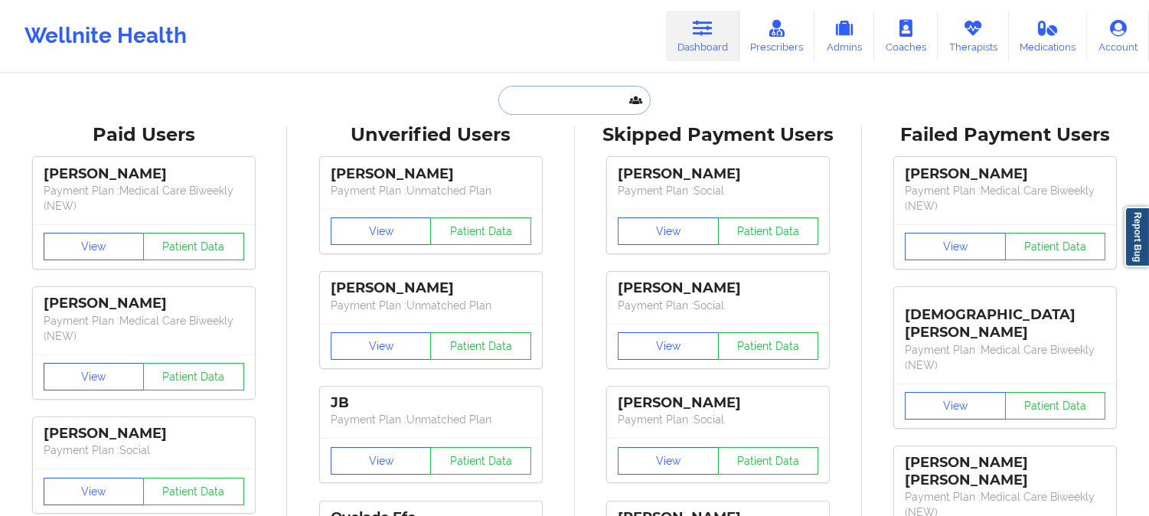
click at [580, 97] on input "text" at bounding box center [574, 100] width 152 height 29
paste input "Boy Brunker"
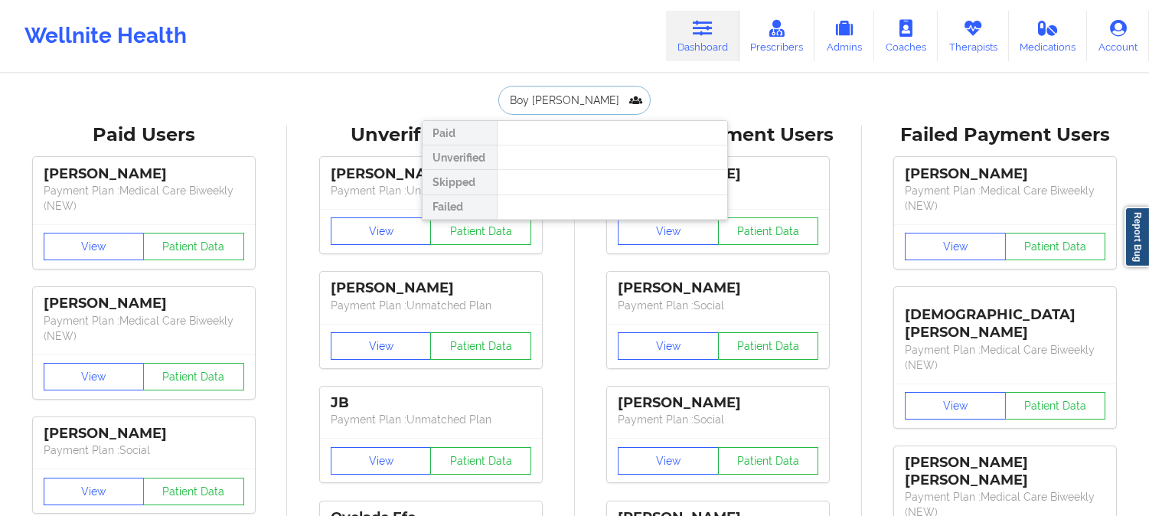
type input "Boy Brunker"
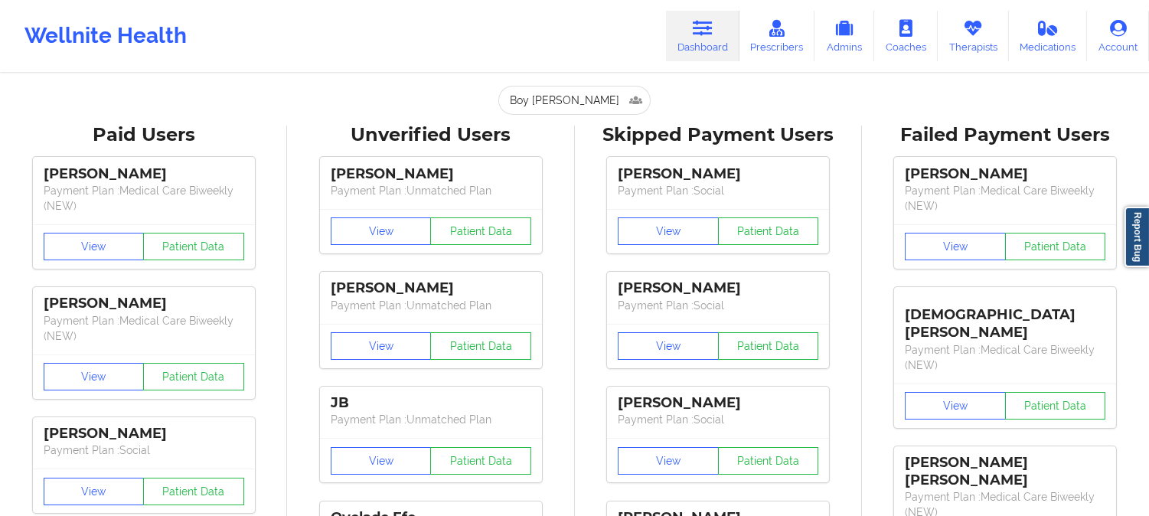
click at [426, 92] on div "Boy Brunker Paid Unverified Skipped Failed" at bounding box center [575, 100] width 306 height 29
click at [580, 106] on input "Boy Brunker" at bounding box center [574, 100] width 152 height 29
click at [582, 103] on input "text" at bounding box center [574, 100] width 152 height 29
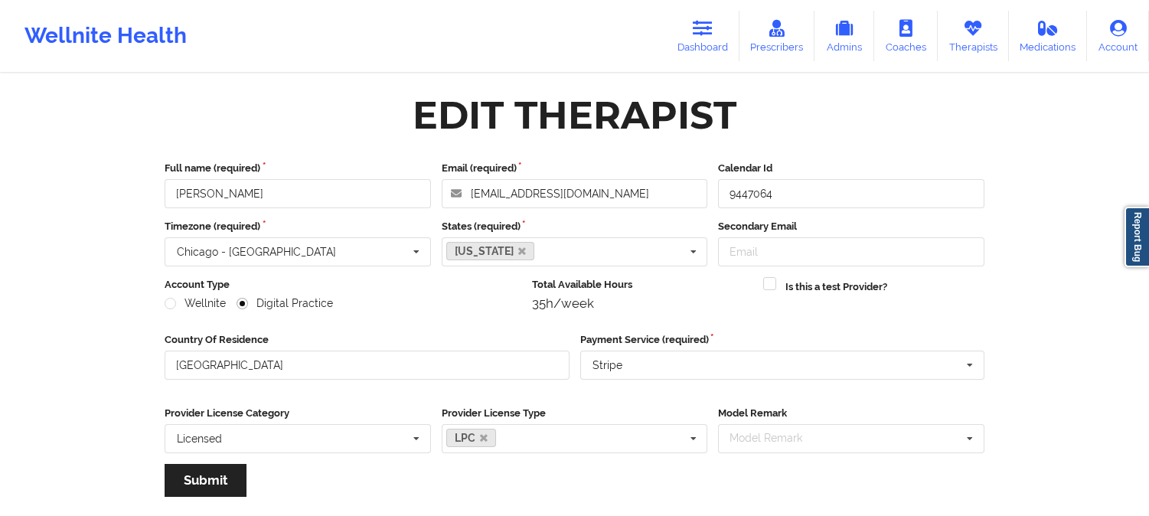
click at [982, 31] on icon at bounding box center [973, 28] width 20 height 17
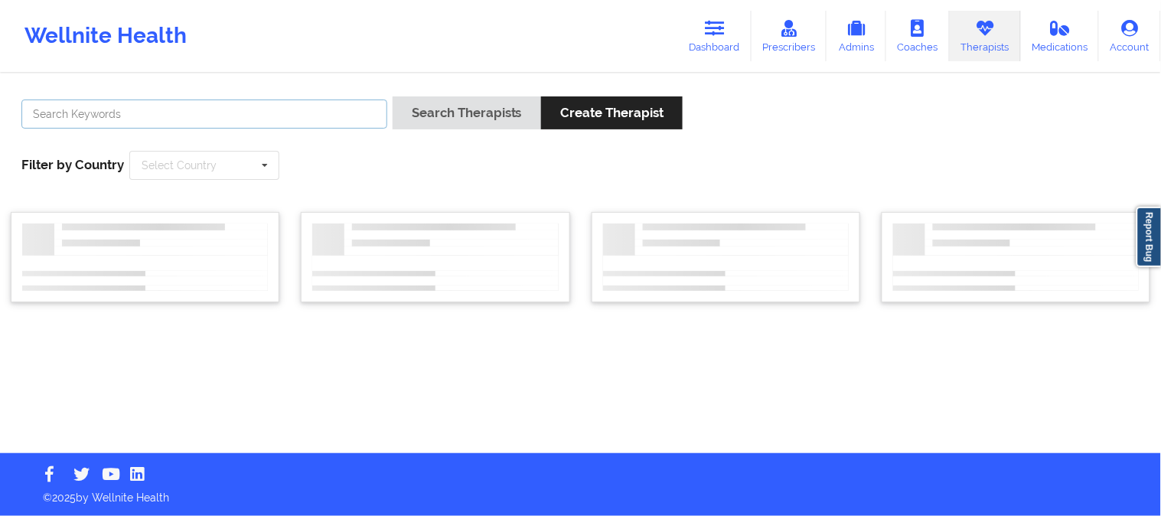
click at [282, 123] on input "text" at bounding box center [204, 114] width 366 height 29
paste input "[PERSON_NAME]"
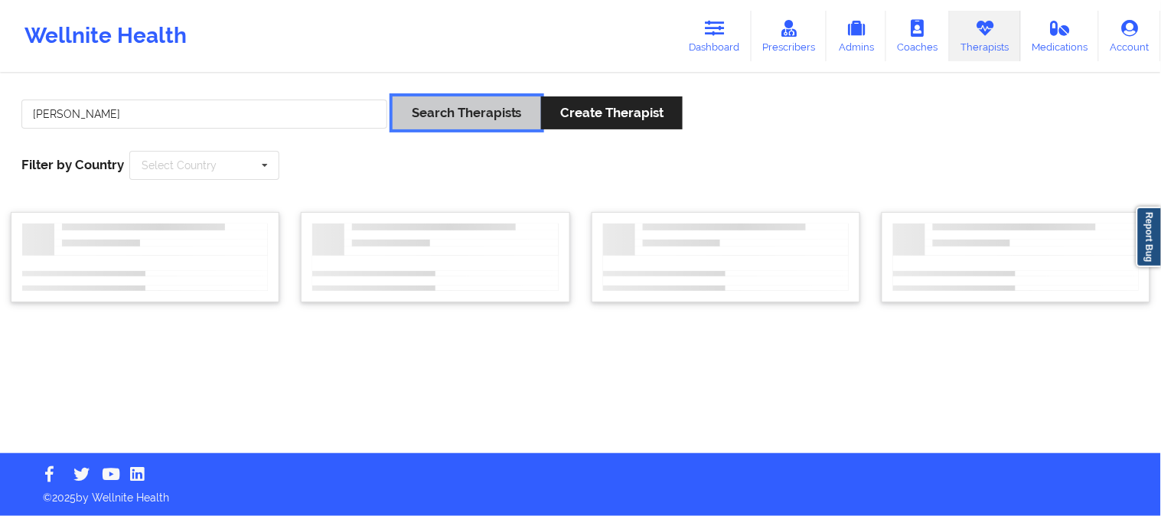
click at [441, 113] on button "Search Therapists" at bounding box center [467, 112] width 148 height 33
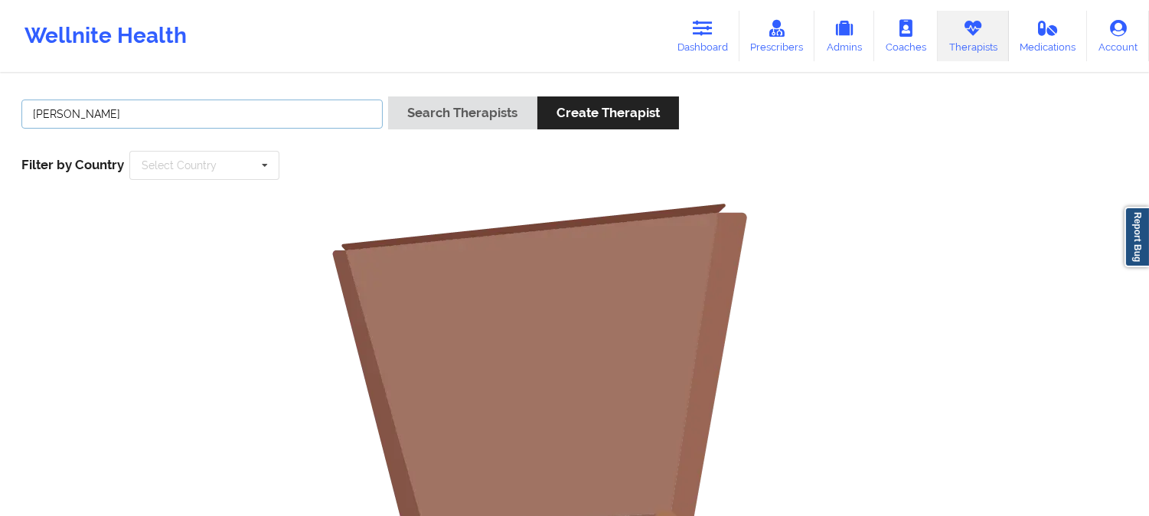
click at [152, 109] on input "[PERSON_NAME]" at bounding box center [201, 114] width 361 height 29
type input "[PERSON_NAME]"
click at [388, 96] on button "Search Therapists" at bounding box center [462, 112] width 148 height 33
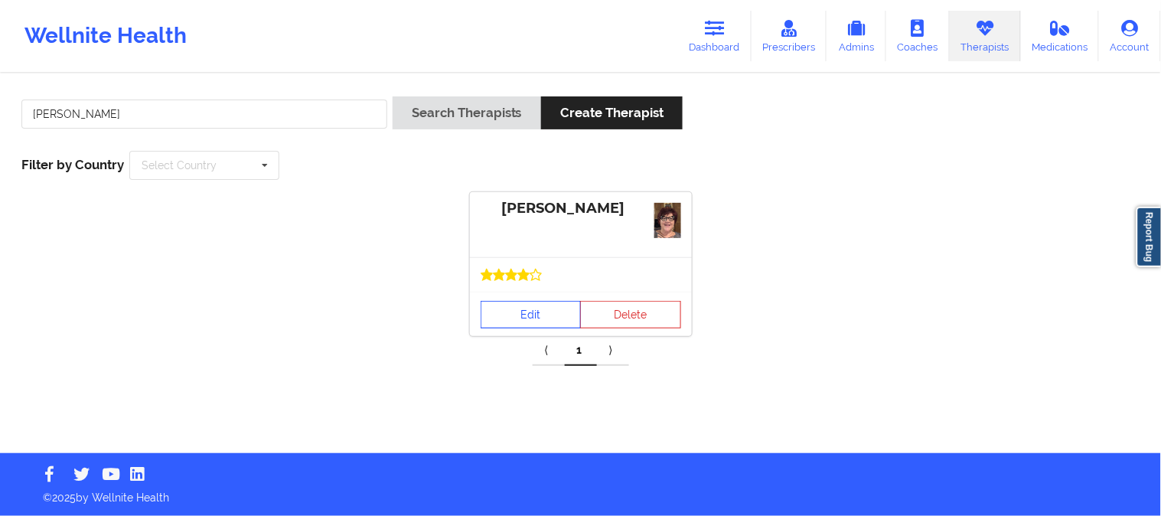
click at [519, 311] on link "Edit" at bounding box center [531, 315] width 101 height 28
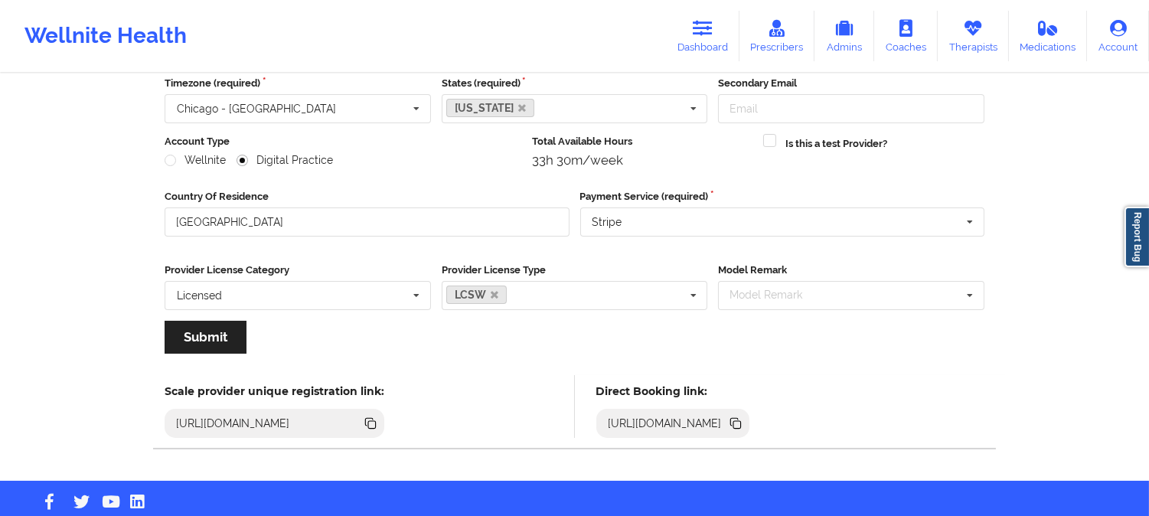
scroll to position [170, 0]
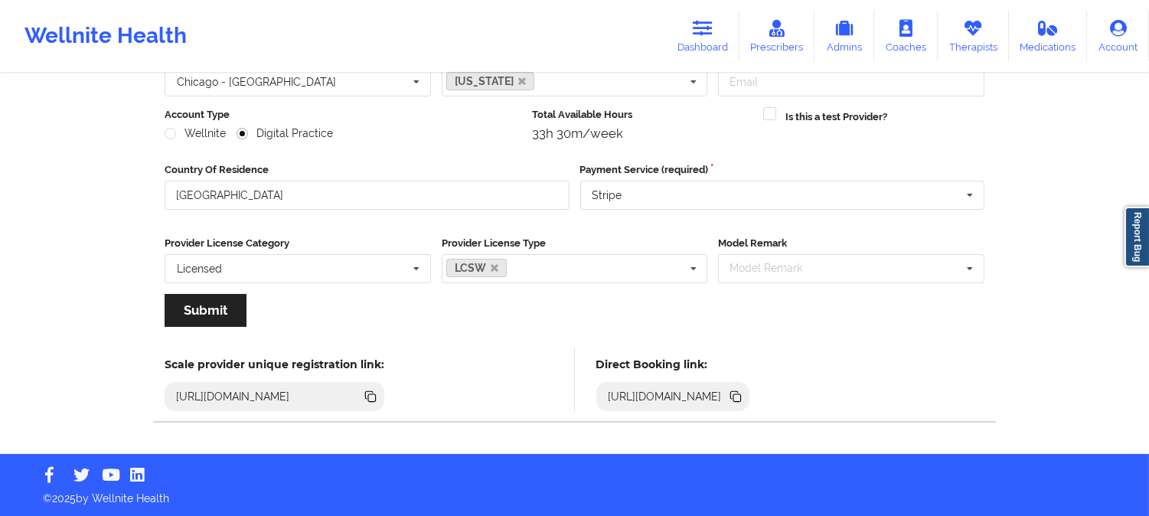
click at [741, 396] on icon at bounding box center [737, 398] width 8 height 8
